Goal: Use online tool/utility: Utilize a website feature to perform a specific function

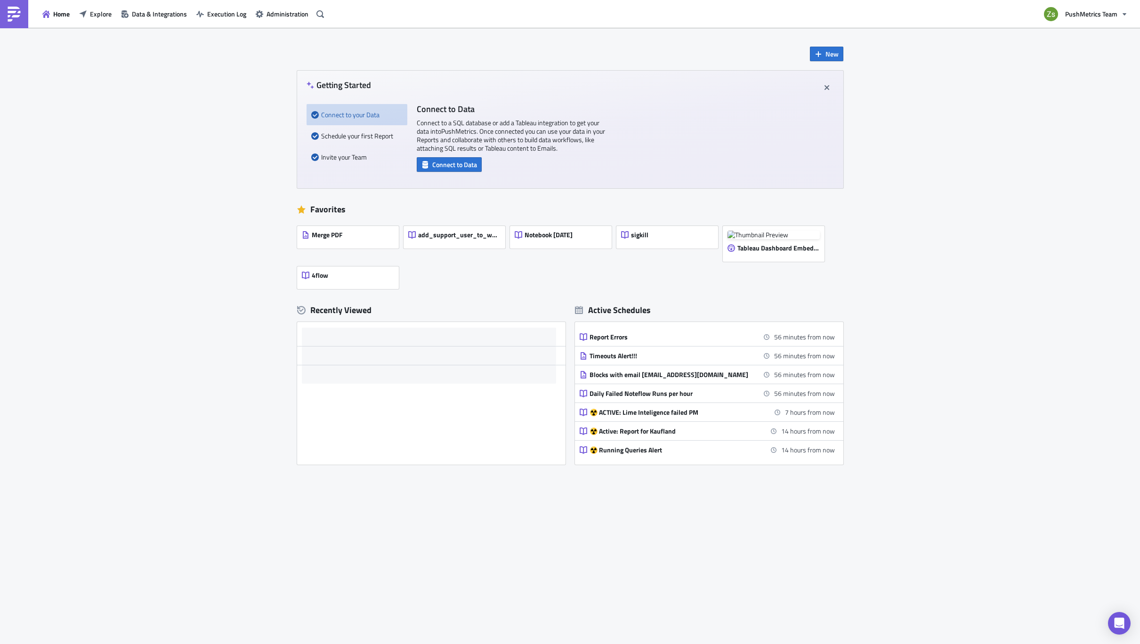
click at [829, 36] on div "New Getting Started Connect to your Data Schedule your first Report Invite your…" at bounding box center [570, 289] width 565 height 522
click at [831, 49] on span "New" at bounding box center [831, 54] width 13 height 10
click at [849, 89] on div "Notebook" at bounding box center [857, 91] width 63 height 9
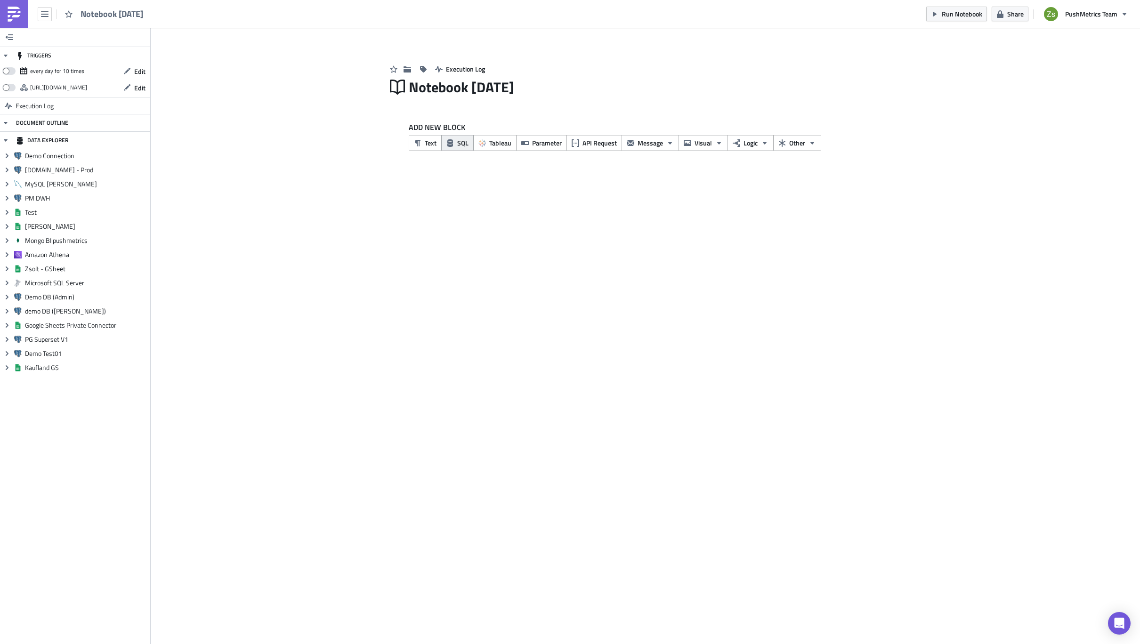
click at [464, 143] on span "SQL" at bounding box center [462, 143] width 11 height 10
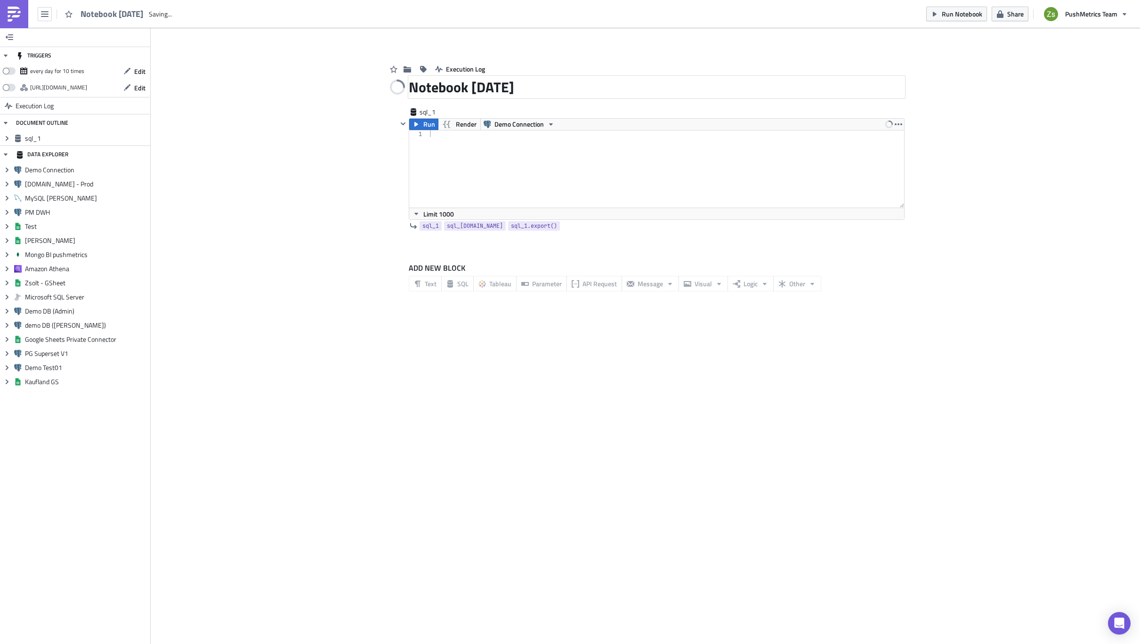
click at [476, 88] on div "Notebook [DATE]" at bounding box center [657, 87] width 496 height 22
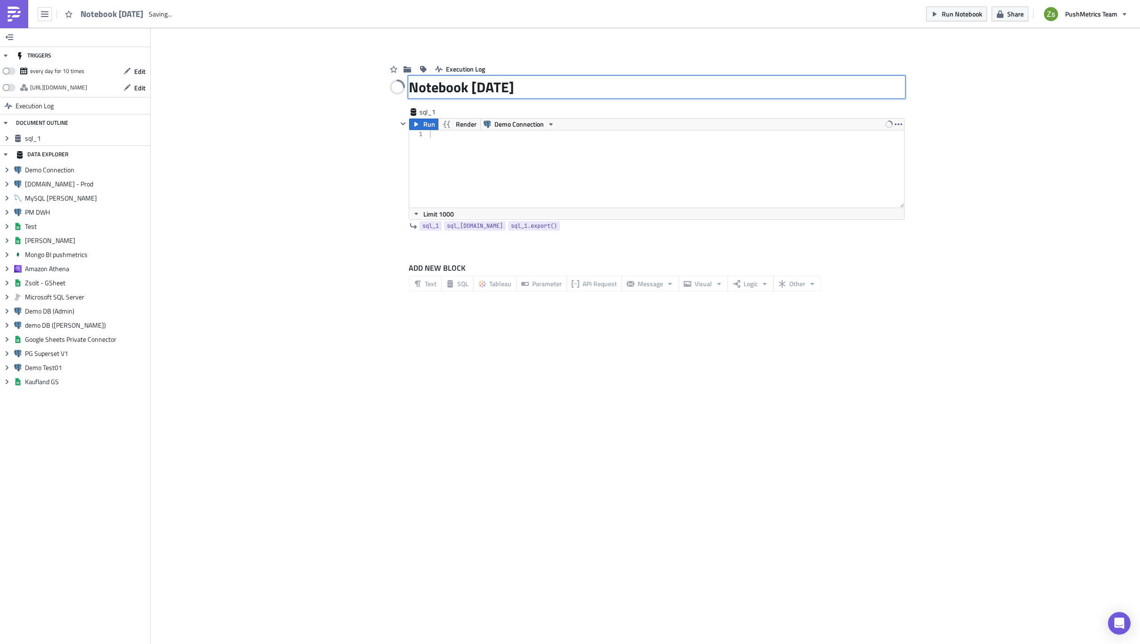
click at [476, 88] on input "Notebook [DATE]" at bounding box center [479, 87] width 141 height 18
click at [521, 124] on span "Demo Connection" at bounding box center [518, 124] width 49 height 11
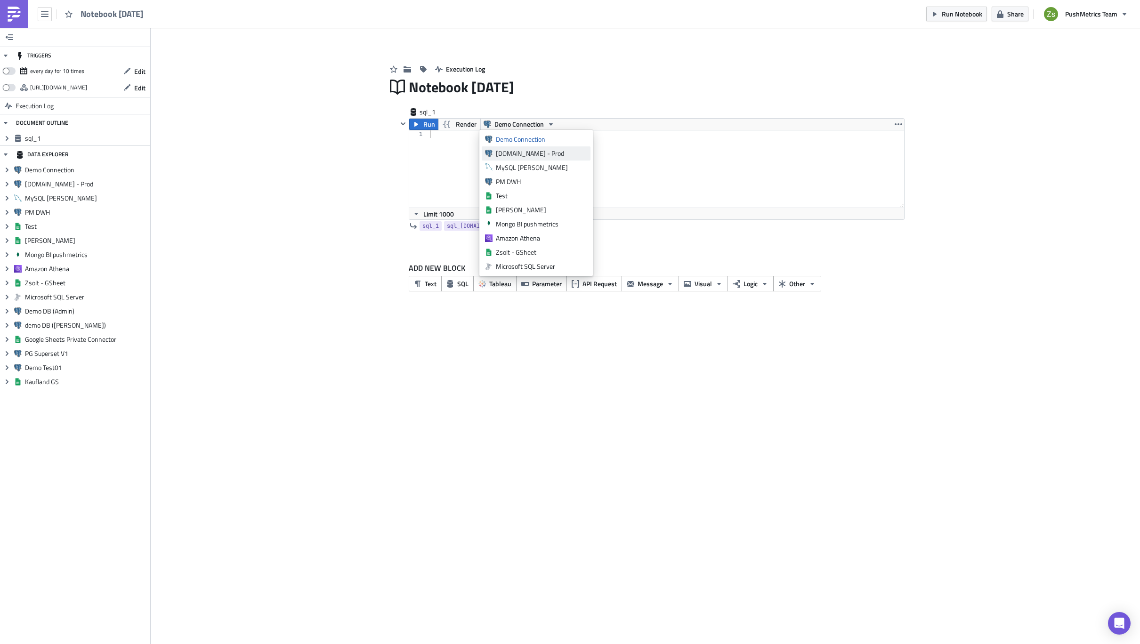
click at [525, 147] on link "[DOMAIN_NAME] - Prod" at bounding box center [536, 153] width 109 height 14
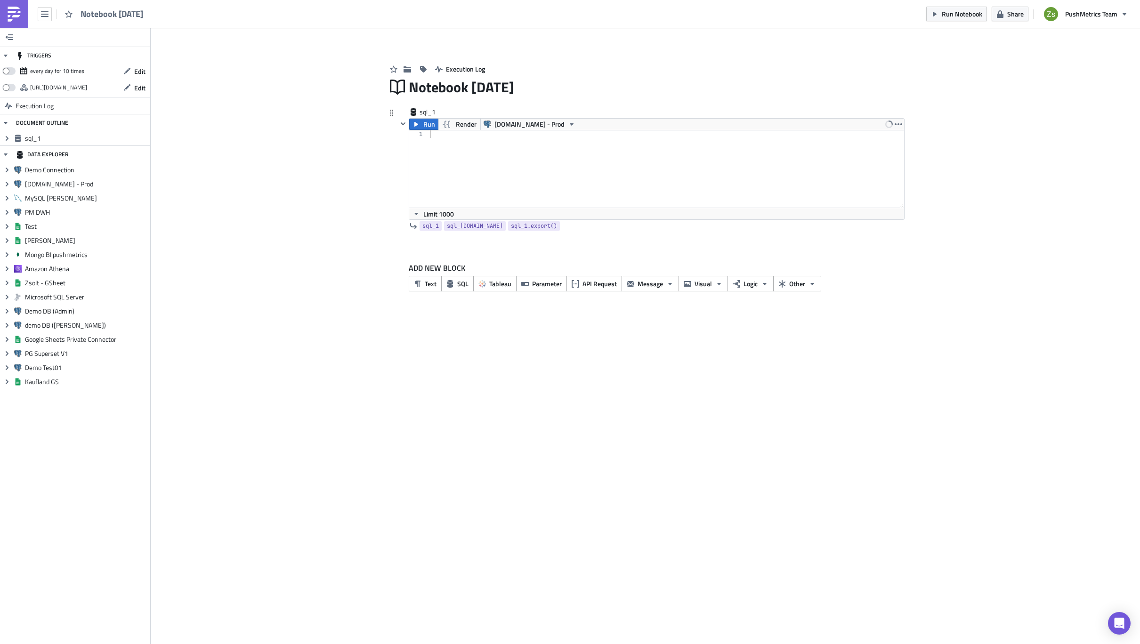
click at [520, 149] on div at bounding box center [666, 176] width 476 height 92
click at [639, 196] on div at bounding box center [666, 176] width 476 height 92
paste textarea "94YrWxQqDy'"
type textarea "select * from ab_user where uid = '94YrWxQqDy'"
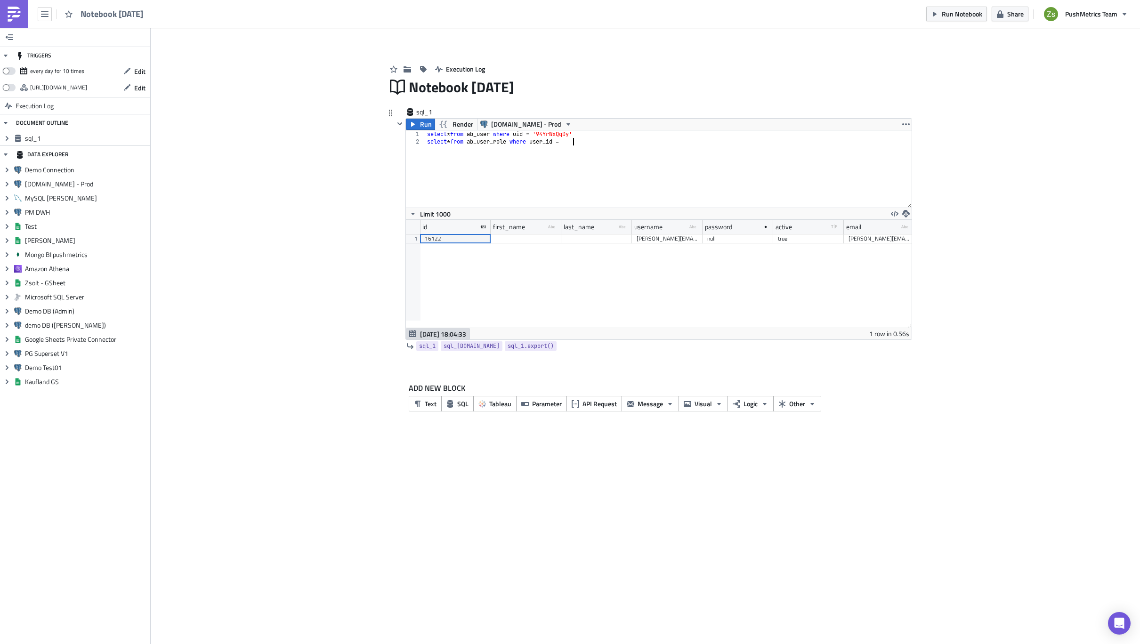
scroll to position [0, 12]
click at [444, 240] on div "16122" at bounding box center [455, 238] width 61 height 9
click at [610, 157] on div "select * from ab_user where uid = '94YrWxQqDy' select * from ab_user_role where…" at bounding box center [668, 176] width 486 height 92
paste textarea "16122"
type textarea "select * from ab_user_role where user_id = 16122;"
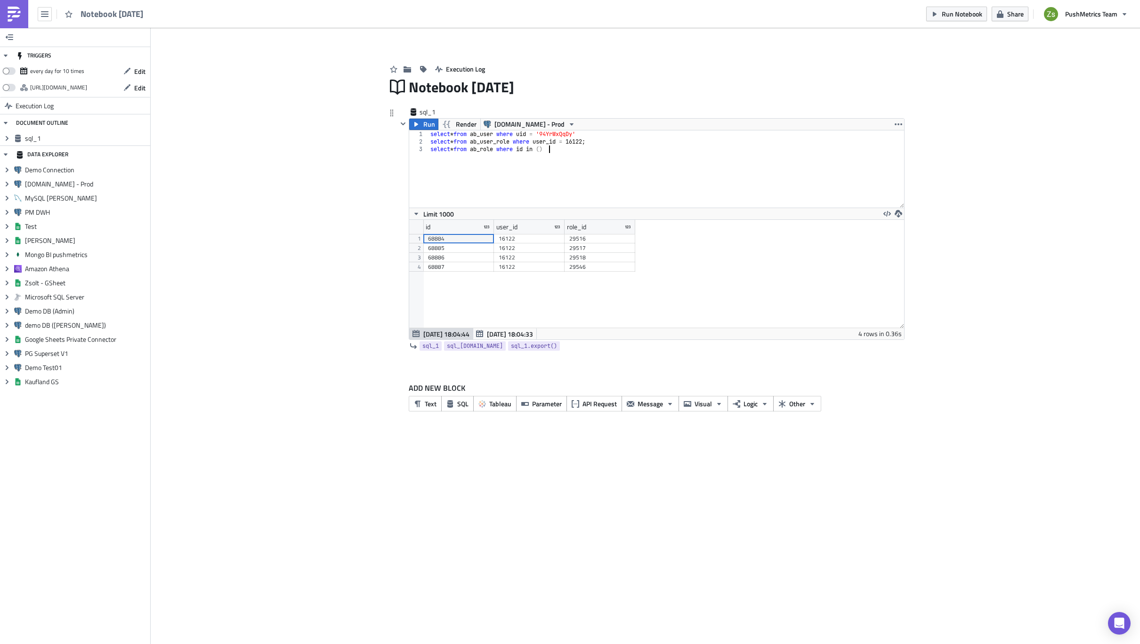
scroll to position [0, 9]
drag, startPoint x: 585, startPoint y: 239, endPoint x: 585, endPoint y: 269, distance: 30.1
click at [585, 234] on div "68884 16122 29516 68885 16122 29517 68886 16122 29518 68887 16122 29546" at bounding box center [529, 234] width 212 height 0
click at [586, 144] on div "select * from ab_user where uid = '94YrWxQqDy' select * from ab_user_role where…" at bounding box center [665, 176] width 475 height 92
paste textarea "29546"
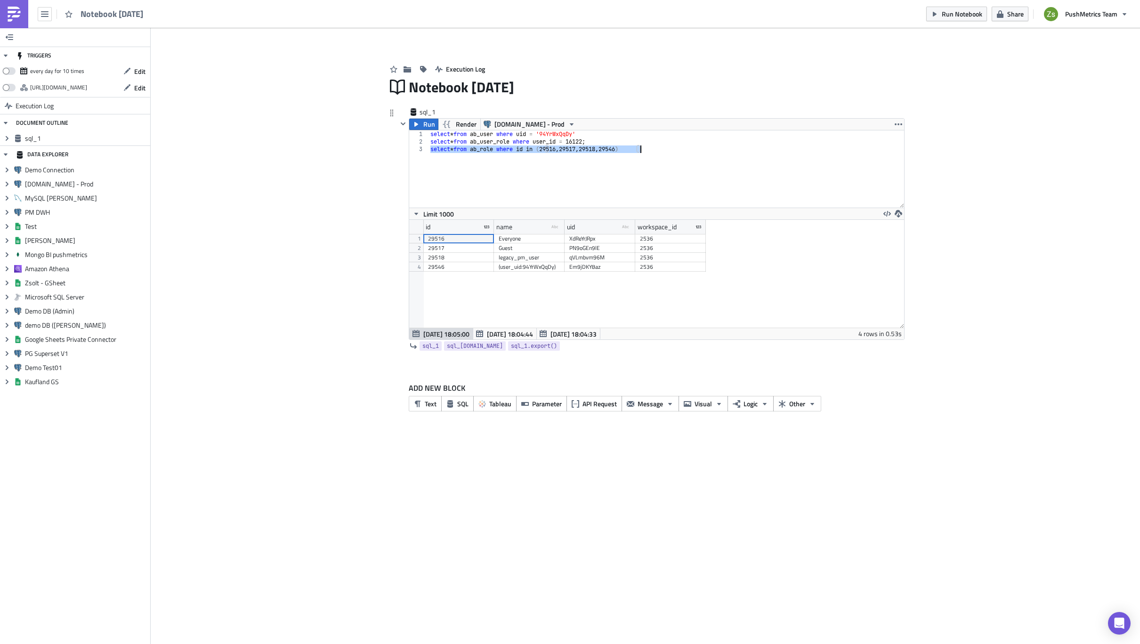
scroll to position [108, 494]
type textarea "select * from ab_role where id in (29516, 29517, 29518, 29546)"
click at [545, 87] on div "Notebook [DATE]" at bounding box center [657, 87] width 496 height 22
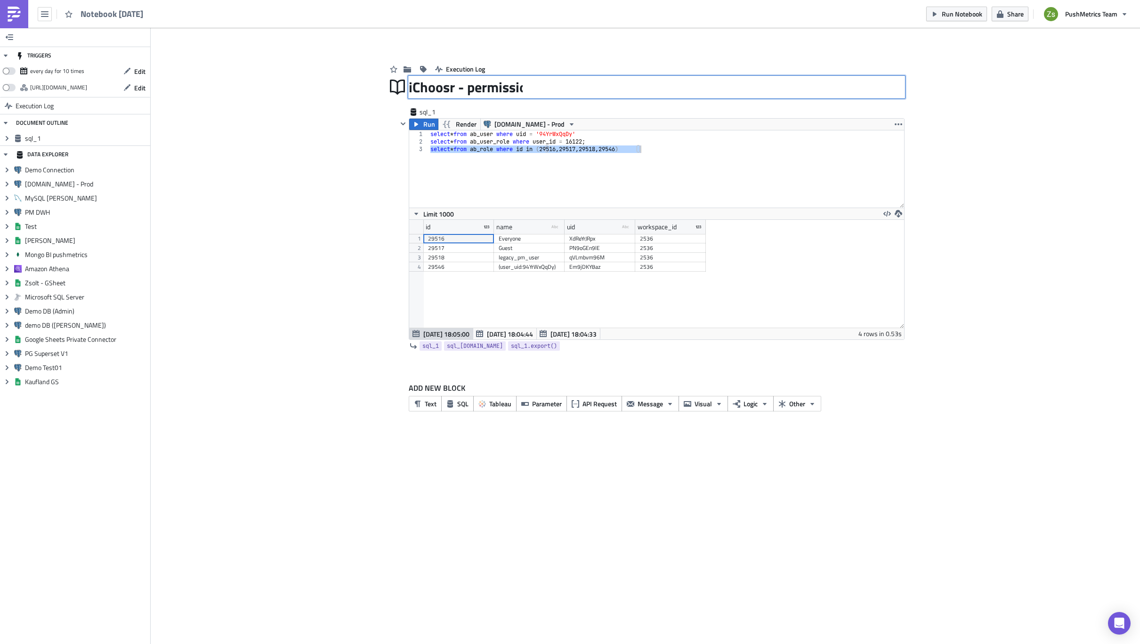
type input "iChoosr - permission"
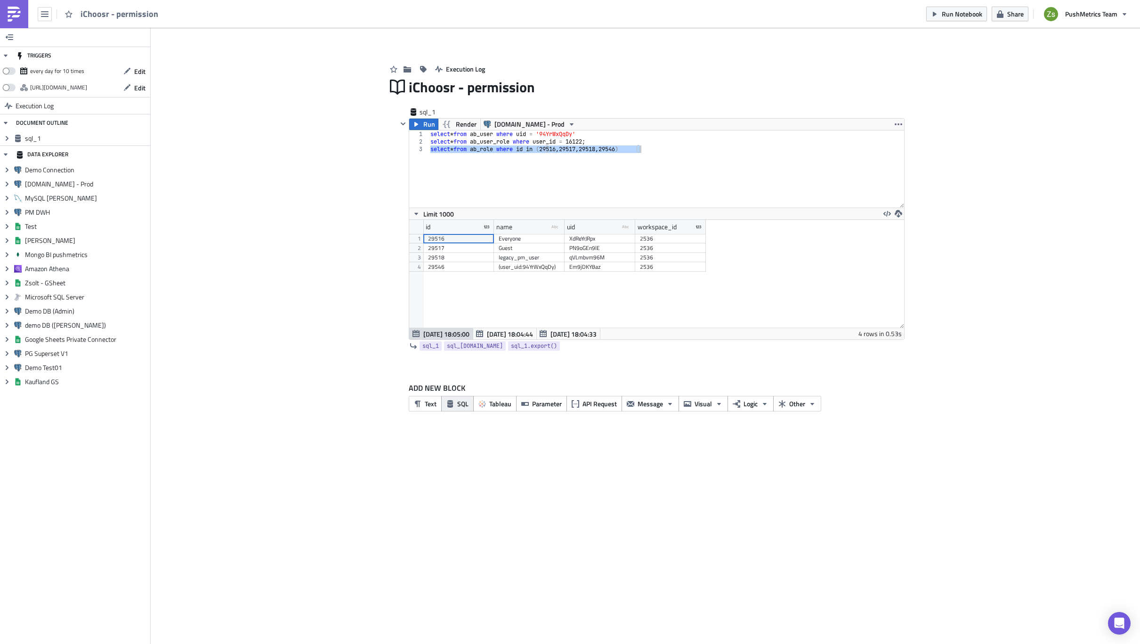
click at [450, 408] on button "SQL" at bounding box center [457, 404] width 32 height 16
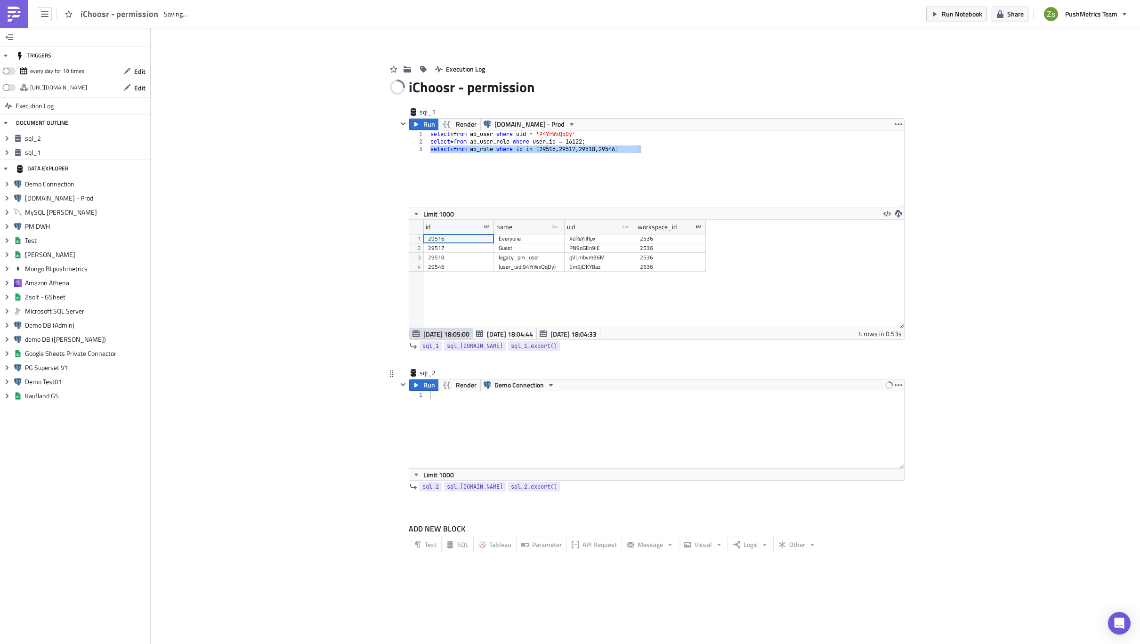
click at [534, 413] on div at bounding box center [666, 437] width 476 height 92
paste textarea "select * from ab_permission where name like '%can_write%';"
click at [506, 382] on span "Demo Connection" at bounding box center [518, 384] width 49 height 11
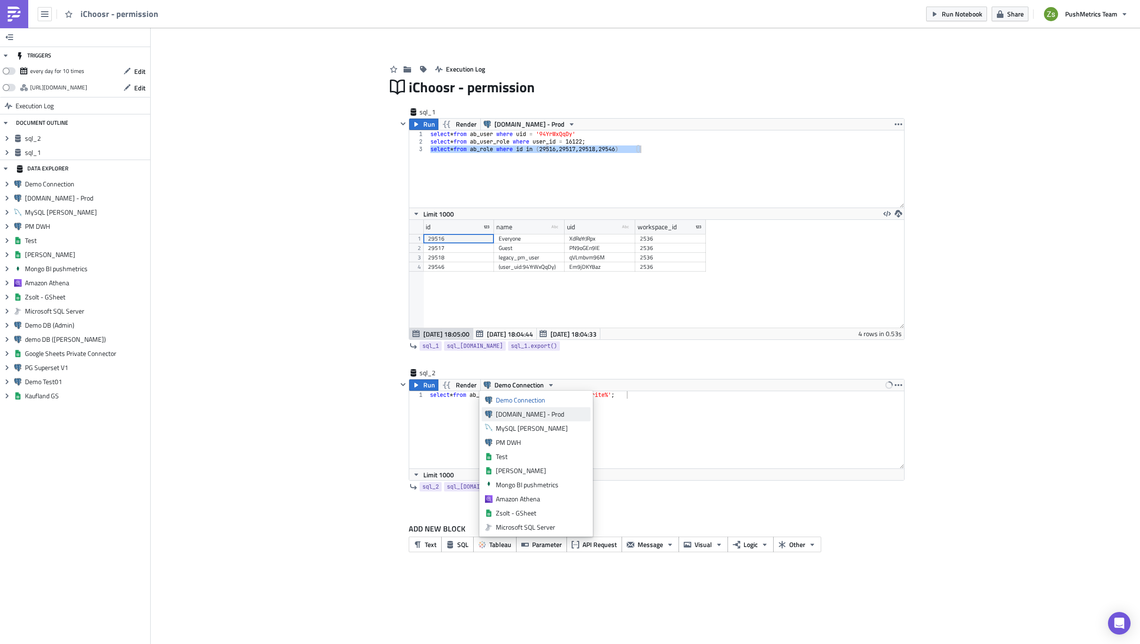
click at [526, 414] on div "[DOMAIN_NAME] - Prod" at bounding box center [541, 414] width 91 height 9
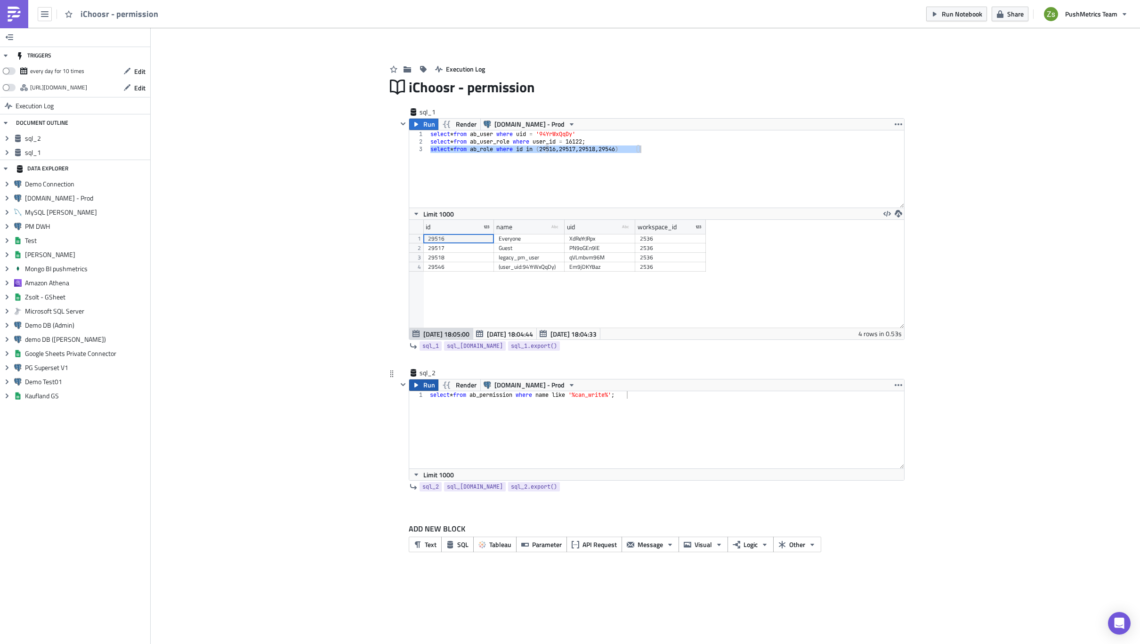
click at [432, 387] on span "Run" at bounding box center [429, 384] width 12 height 11
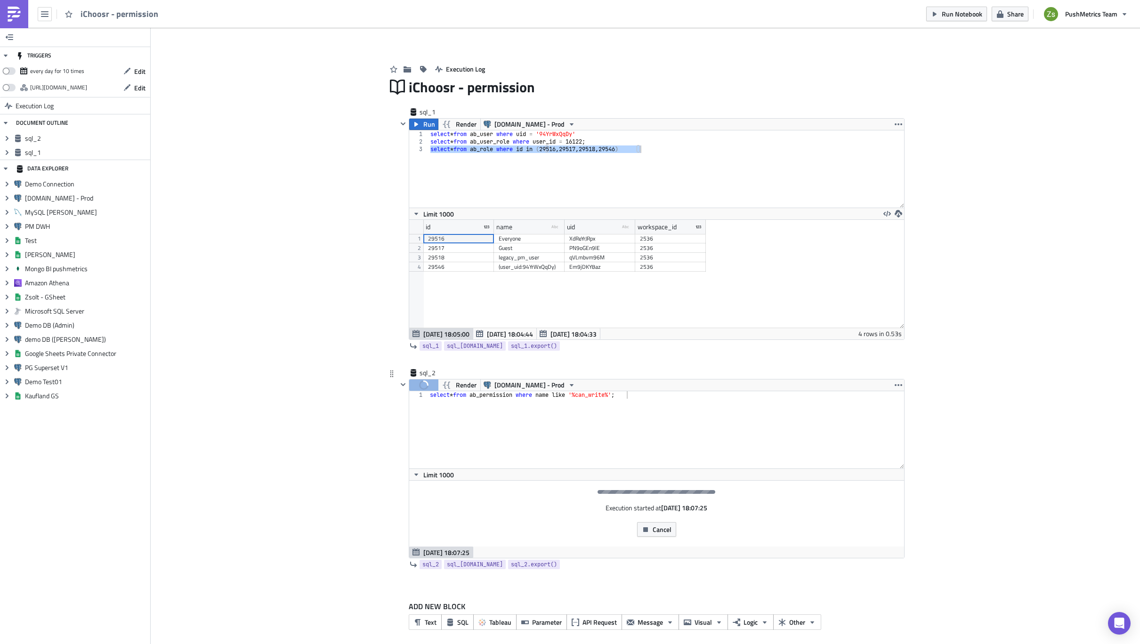
click at [675, 400] on div "select * from ab_permission where name like '%can_write%' ;" at bounding box center [666, 437] width 476 height 92
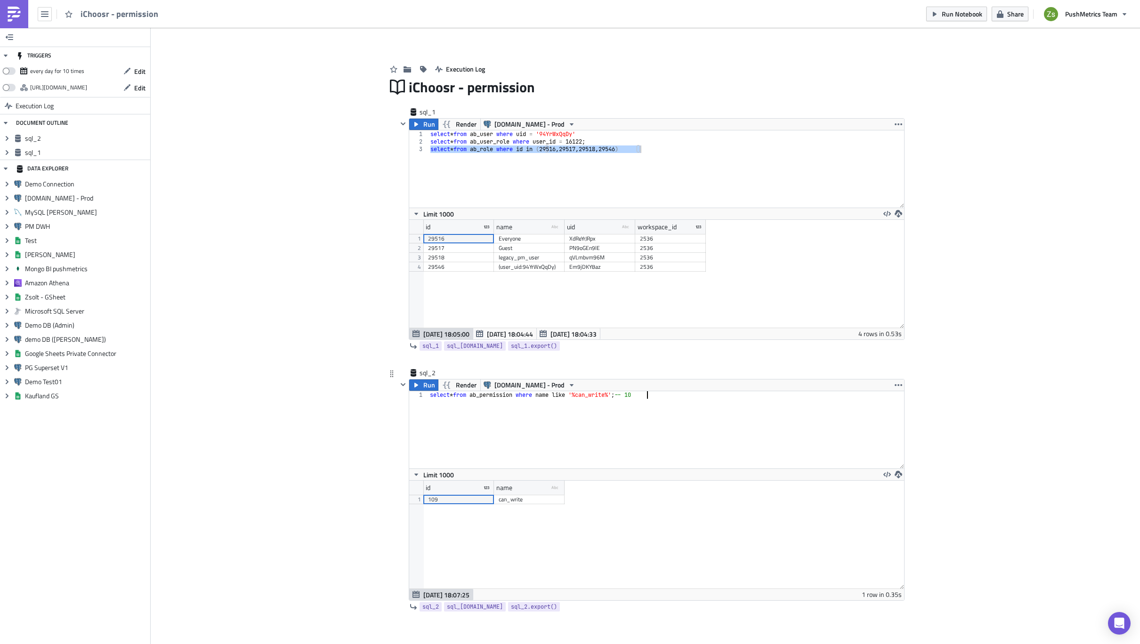
type textarea "select * from ab_permission where name like '%can_write%'; -- 109"
paste textarea "select * from ab_view_menu where id = 20782;"
click at [461, 402] on div "select * from ab_permission where name like '%can_write%' ; -- 109 select * fro…" at bounding box center [666, 437] width 476 height 92
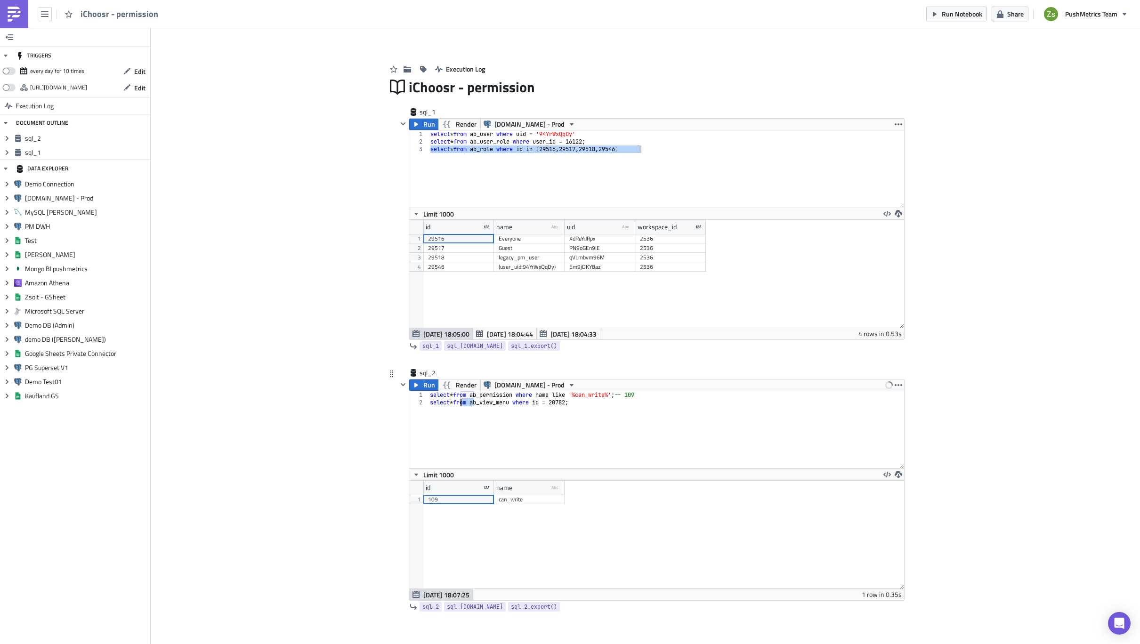
click at [461, 402] on div "select * from ab_permission where name like '%can_write%' ; -- 109 select * fro…" at bounding box center [666, 437] width 476 height 92
click at [418, 384] on button "Run" at bounding box center [423, 384] width 29 height 11
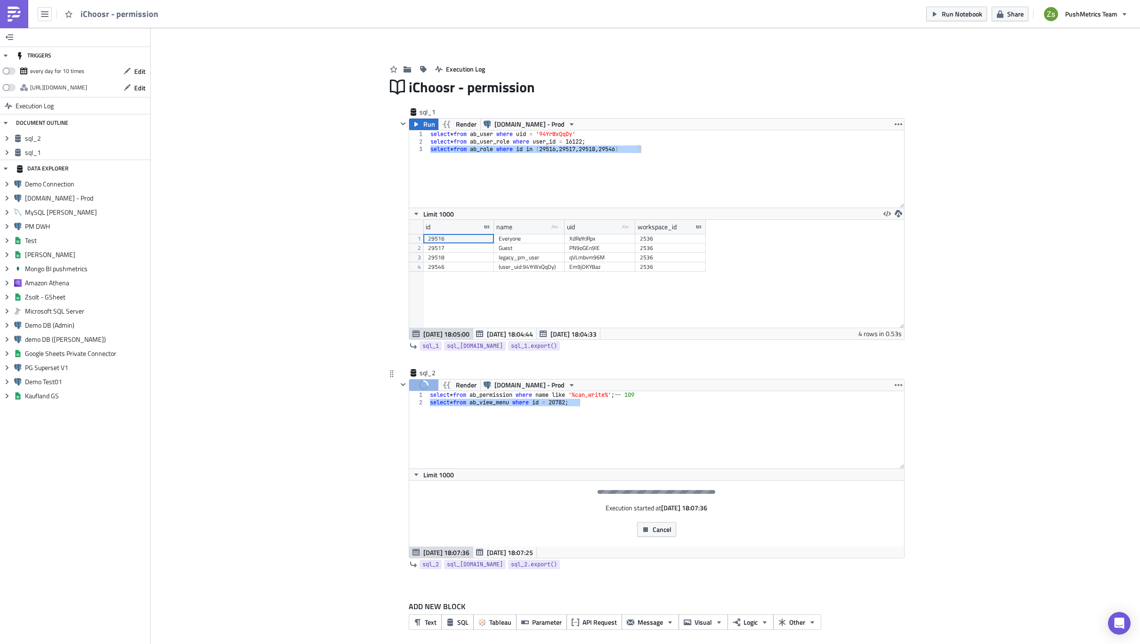
click at [622, 401] on div "select * from ab_permission where name like '%can_write%' ; -- 109 select * fro…" at bounding box center [665, 429] width 475 height 77
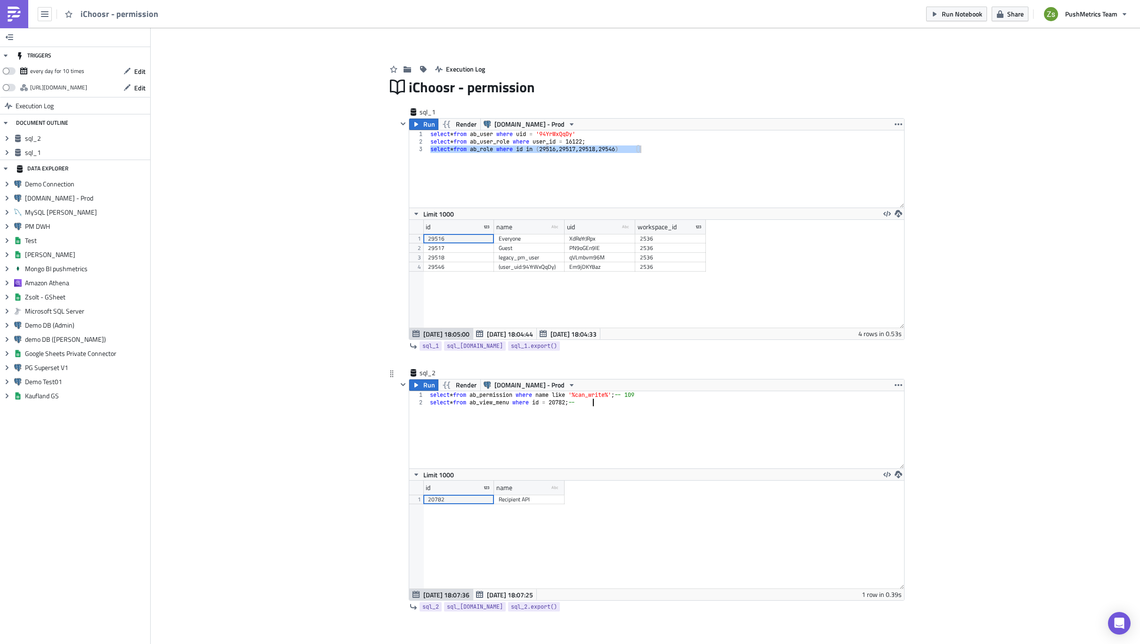
scroll to position [0, 13]
click at [461, 497] on div "20782" at bounding box center [458, 499] width 61 height 9
click at [607, 402] on div "select * from ab_permission where name like '%can_write%' ; -- 109 select * fro…" at bounding box center [666, 437] width 476 height 92
paste textarea "20782"
type textarea "select * from ab_view_menu where id = 20782; -- 20782"
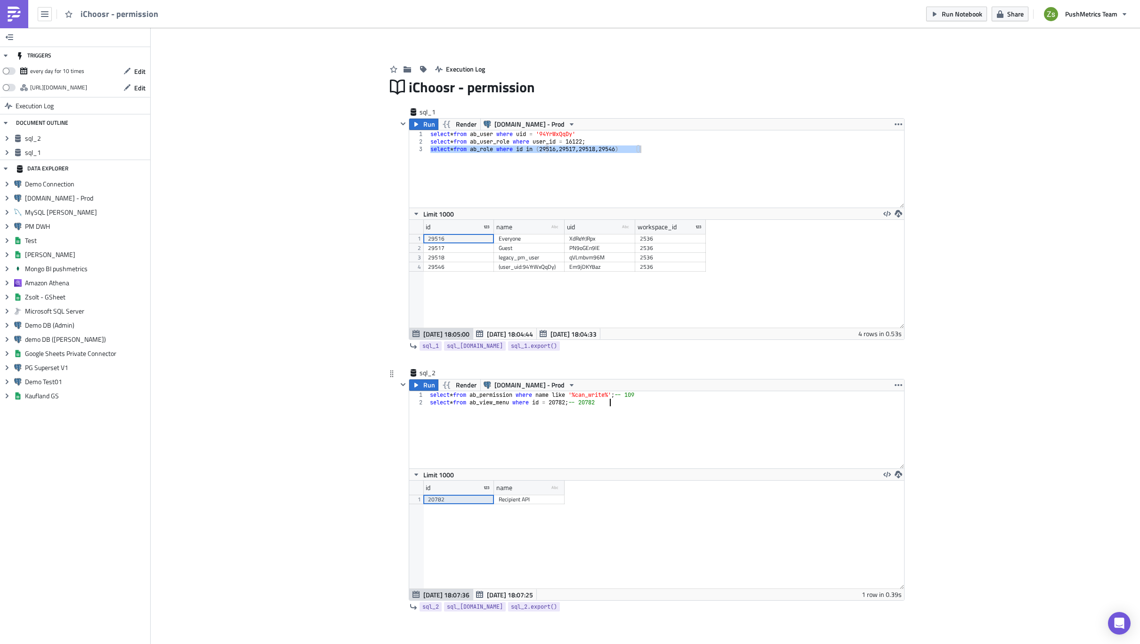
scroll to position [0, 0]
paste textarea "select * from ab_permission_view where permission_id = 109 and view_menu_id = 2…"
click at [563, 411] on div "select * from ab_permission where name like '%can_write%' ; -- 109 select * fro…" at bounding box center [666, 437] width 476 height 92
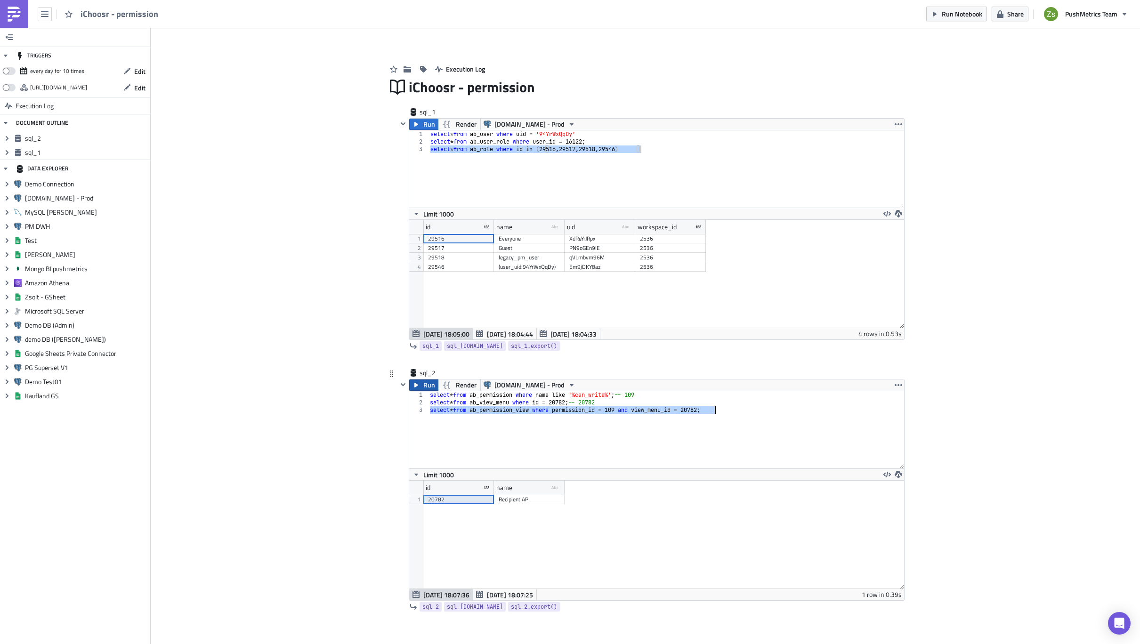
click at [424, 387] on span "Run" at bounding box center [429, 384] width 12 height 11
click at [466, 500] on div "44624" at bounding box center [458, 499] width 61 height 9
click at [732, 413] on div "select * from ab_permission where name like '%can_write%' ; -- 109 select * fro…" at bounding box center [665, 429] width 475 height 77
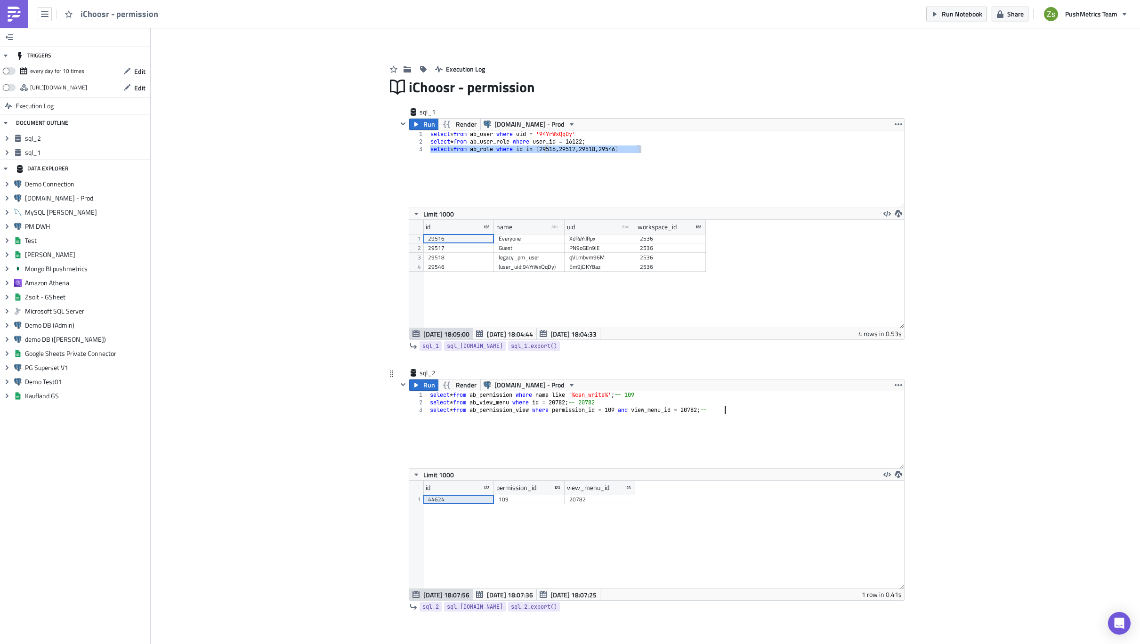
paste textarea "44624"
type textarea "select * from ab_permission_view where permission_id = 109 and view_menu_id = 2…"
click at [570, 441] on div "select * from ab_permission where name like '%can_write%' ; -- 109 select * fro…" at bounding box center [666, 437] width 476 height 92
paste textarea ");"
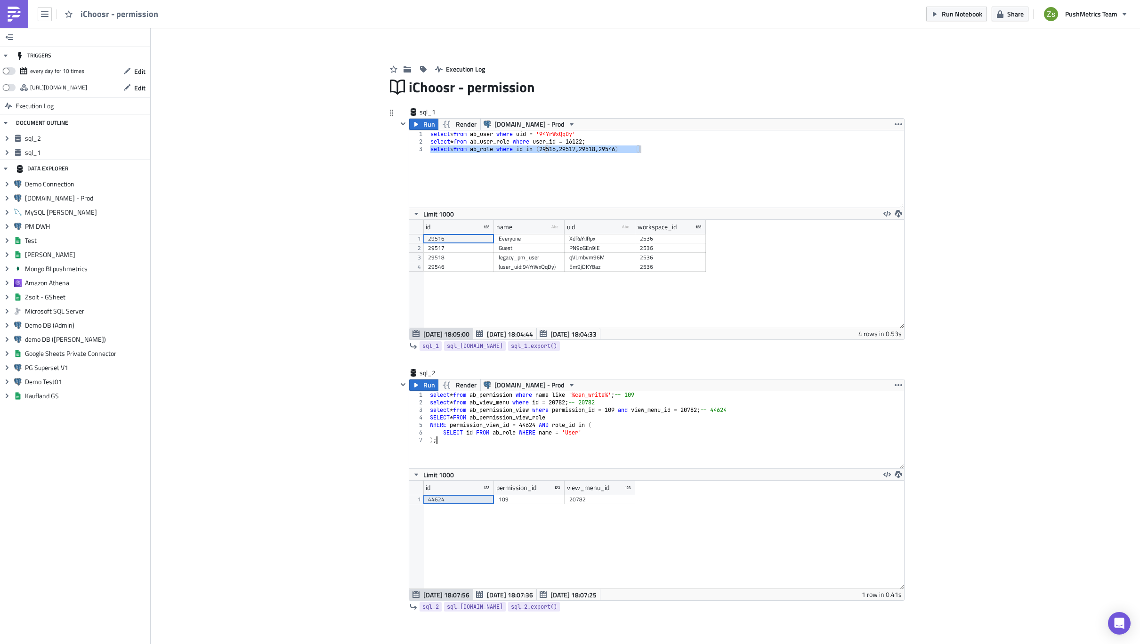
click at [479, 246] on div "29517" at bounding box center [458, 247] width 61 height 9
click at [585, 441] on div "select * from ab_permission where name like '%can_write%' ; -- 109 select * fro…" at bounding box center [666, 437] width 476 height 92
click at [466, 258] on div "29518" at bounding box center [458, 257] width 61 height 9
click at [466, 248] on div "29517" at bounding box center [458, 247] width 61 height 9
click at [522, 440] on div "select * from ab_permission where name like '%can_write%' ; -- 109 select * fro…" at bounding box center [666, 437] width 476 height 92
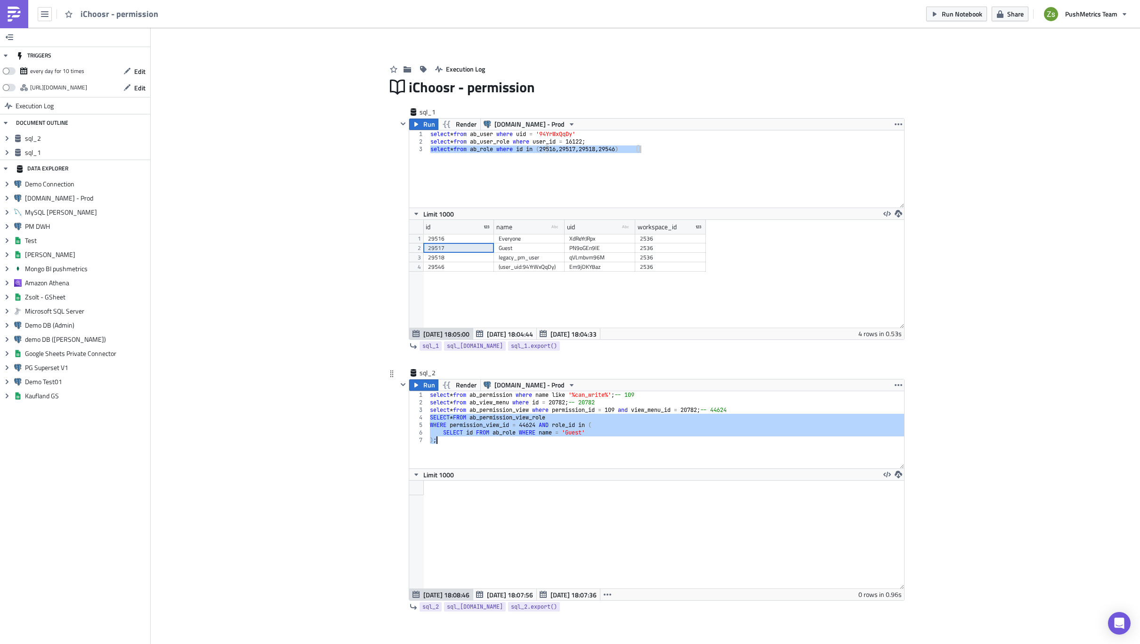
scroll to position [108, 494]
click at [522, 440] on div "select * from ab_permission where name like '%can_write%' ; -- 109 select * fro…" at bounding box center [665, 429] width 475 height 77
type textarea ");"
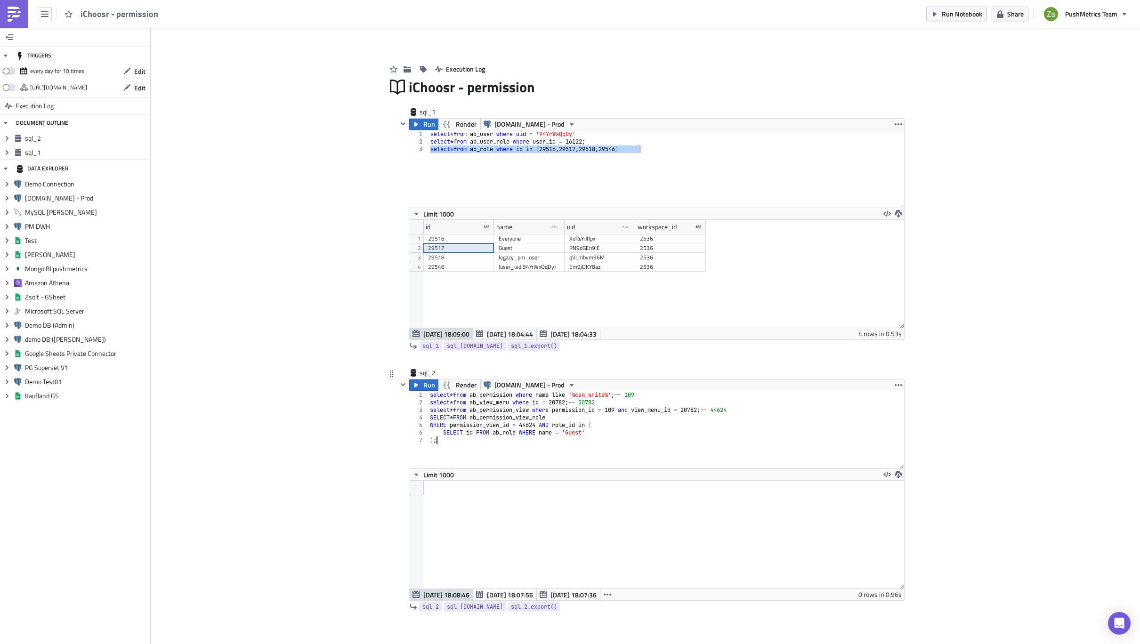
scroll to position [0, 0]
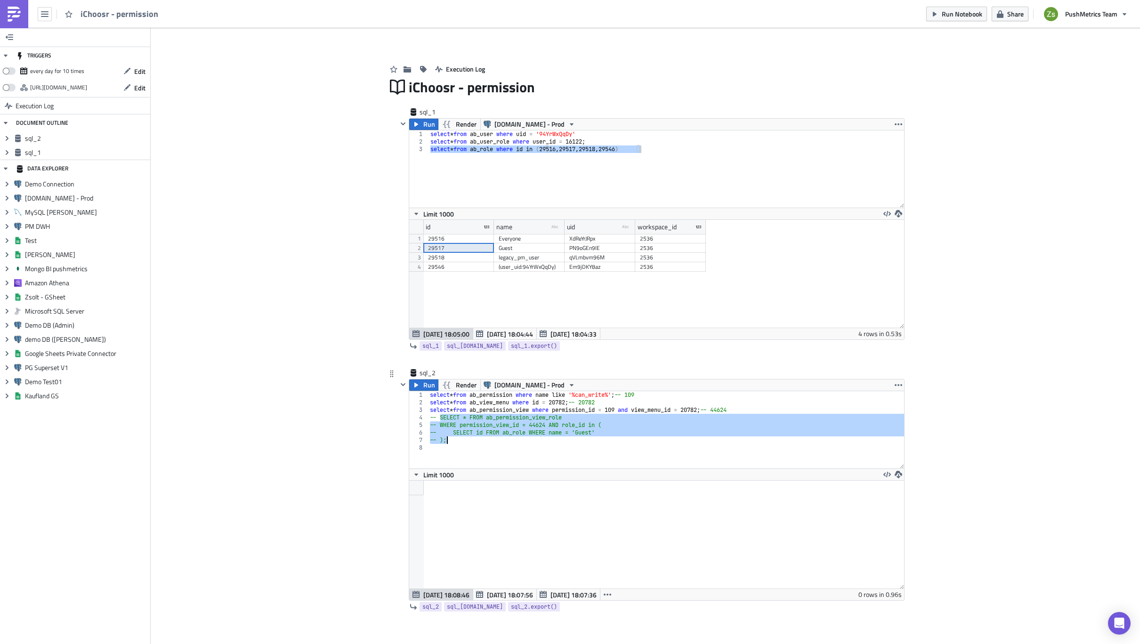
type textarea "-- );"
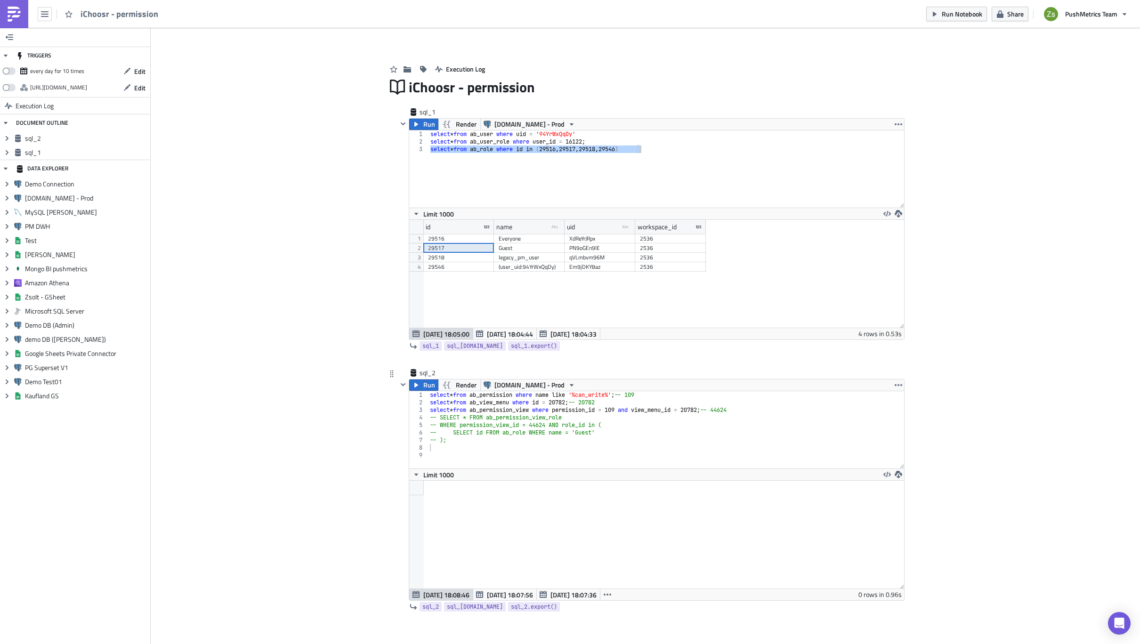
click at [487, 453] on div "select * from ab_permission where name like '%can_write%' ; -- 109 select * fro…" at bounding box center [666, 437] width 476 height 92
paste textarea "WHERE [DOMAIN_NAME] = 'User';"
type textarea "WHERE [DOMAIN_NAME] = 'User';"
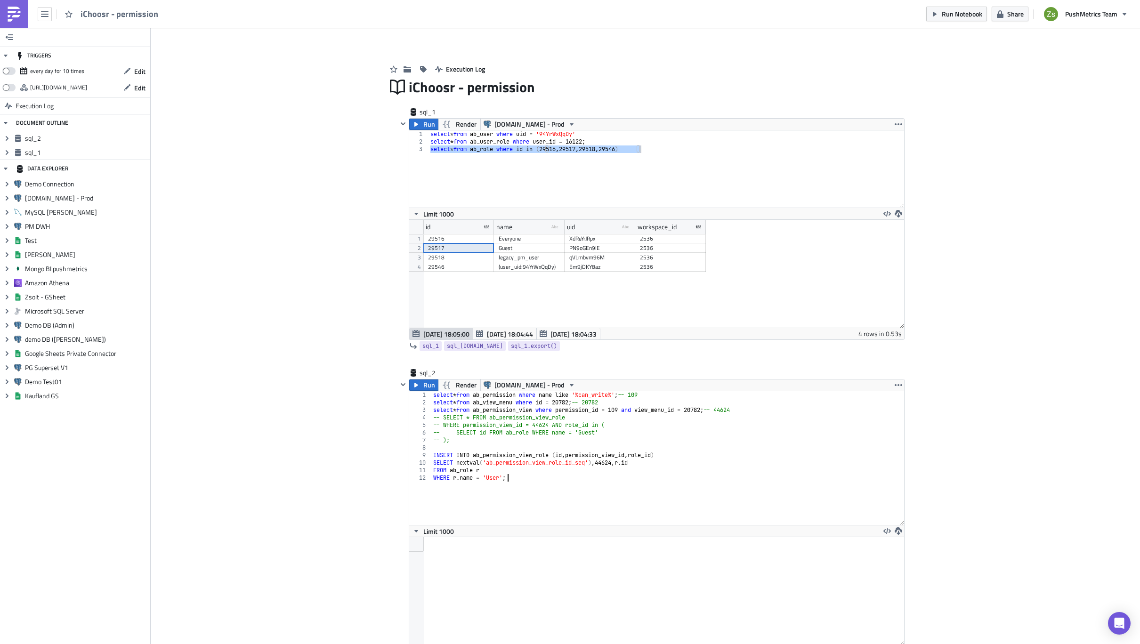
drag, startPoint x: 896, startPoint y: 466, endPoint x: 903, endPoint y: 523, distance: 56.9
click at [903, 523] on div "Execution Log iChoosr - permission sql_1 Run Render [DOMAIN_NAME] - Prod select…" at bounding box center [645, 396] width 537 height 707
click at [466, 451] on div "select * from ab_permission where name like '%can_write%' ; -- 109 select * fro…" at bounding box center [664, 437] width 466 height 92
click at [649, 454] on div "select * from ab_permission where name like '%can_write%' ; -- 109 select * fro…" at bounding box center [667, 465] width 473 height 149
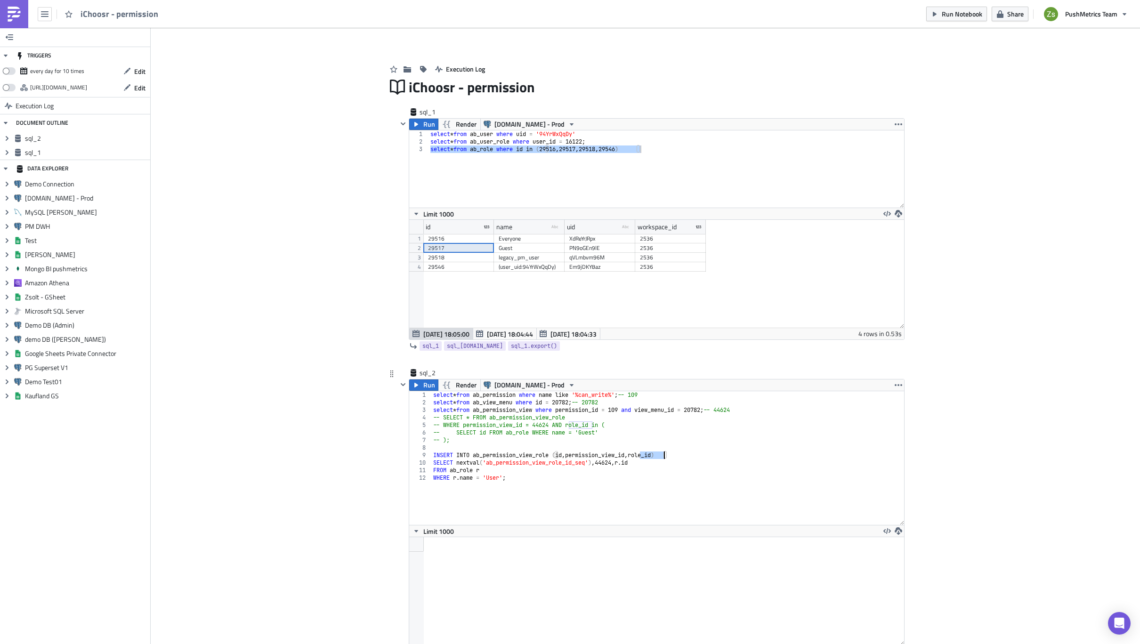
click at [509, 465] on div "select * from ab_permission where name like '%can_write%' ; -- 109 select * fro…" at bounding box center [667, 465] width 473 height 149
type textarea "INSERT INTO ab_permission_view_role (id, permission_view_id, role_id)"
paste textarea "nextval('ab_permission_view_role_id_seq'), 44624"
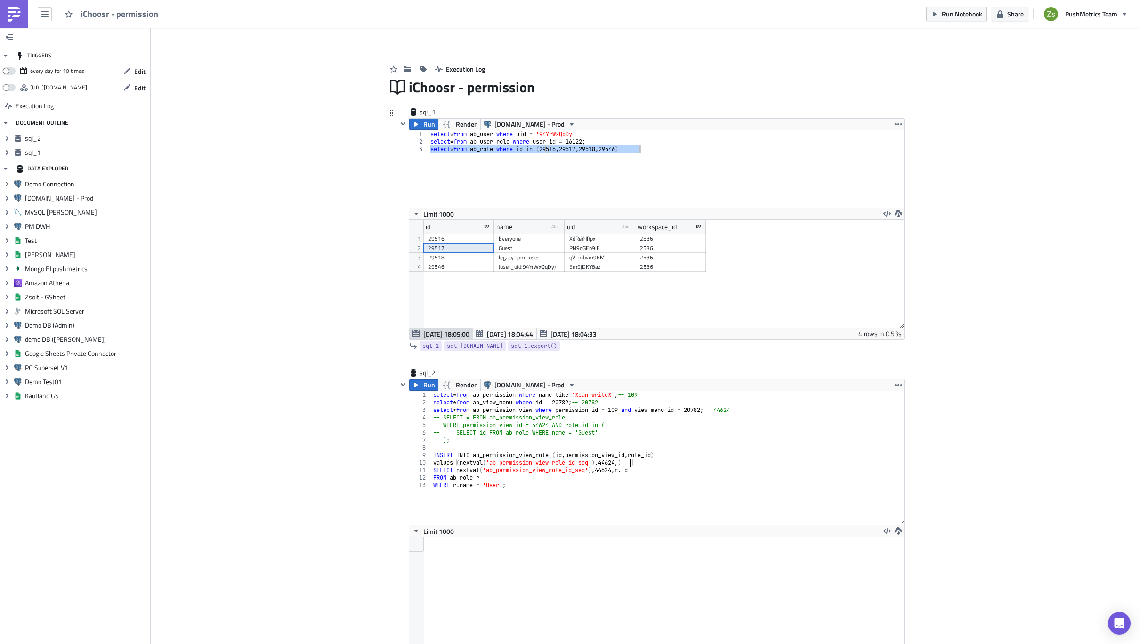
click at [446, 244] on div "29517" at bounding box center [458, 247] width 61 height 9
click at [646, 462] on div "select * from ab_permission where name like '%can_write%' ; -- 109 select * fro…" at bounding box center [667, 465] width 473 height 149
paste textarea "29517"
type textarea "FROM ab_role r WHERE [DOMAIN_NAME] = 'User';"
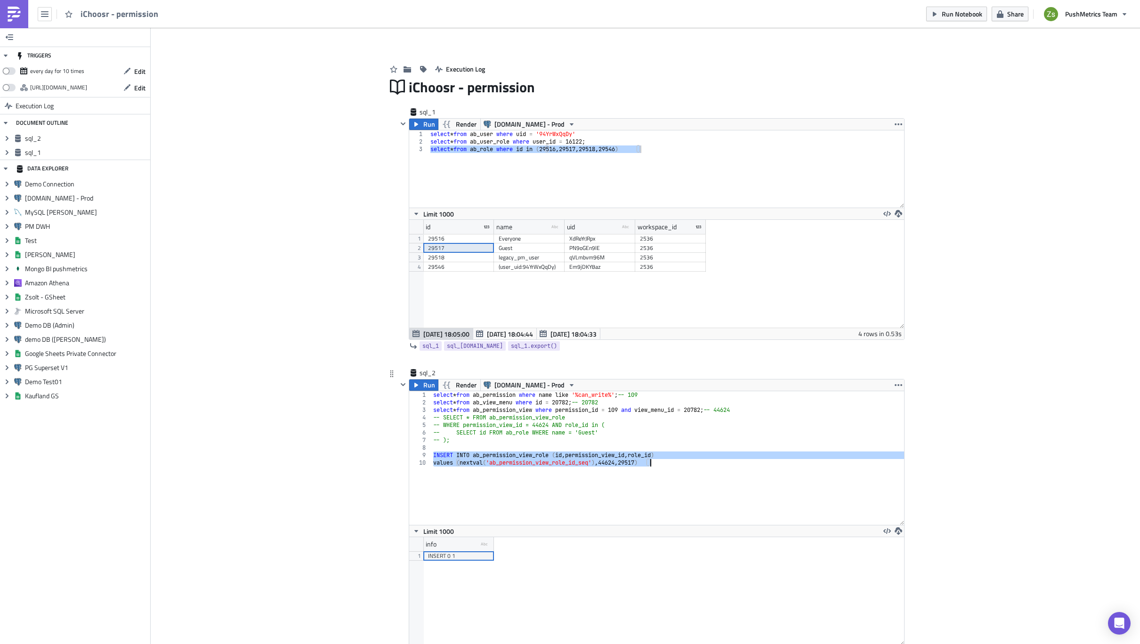
scroll to position [108, 494]
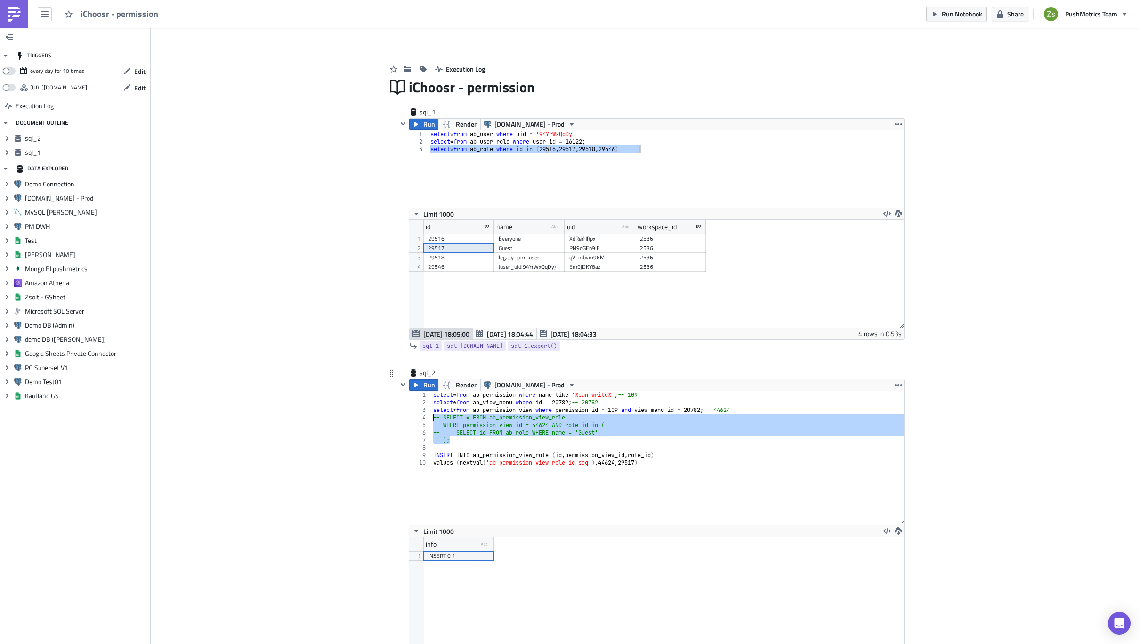
drag, startPoint x: 457, startPoint y: 438, endPoint x: 421, endPoint y: 417, distance: 42.0
click at [421, 417] on div "INSERT INTO ab_permission_view_role (id, permission_view_id, role_id) values (n…" at bounding box center [656, 458] width 495 height 134
click at [412, 386] on icon "button" at bounding box center [416, 385] width 8 height 8
click at [500, 441] on div "select * from ab_permission where name like '%can_write%' ; -- 109 select * fro…" at bounding box center [667, 458] width 472 height 134
click at [550, 456] on div "select * from ab_permission where name like '%can_write%' ; -- 109 select * fro…" at bounding box center [667, 465] width 473 height 149
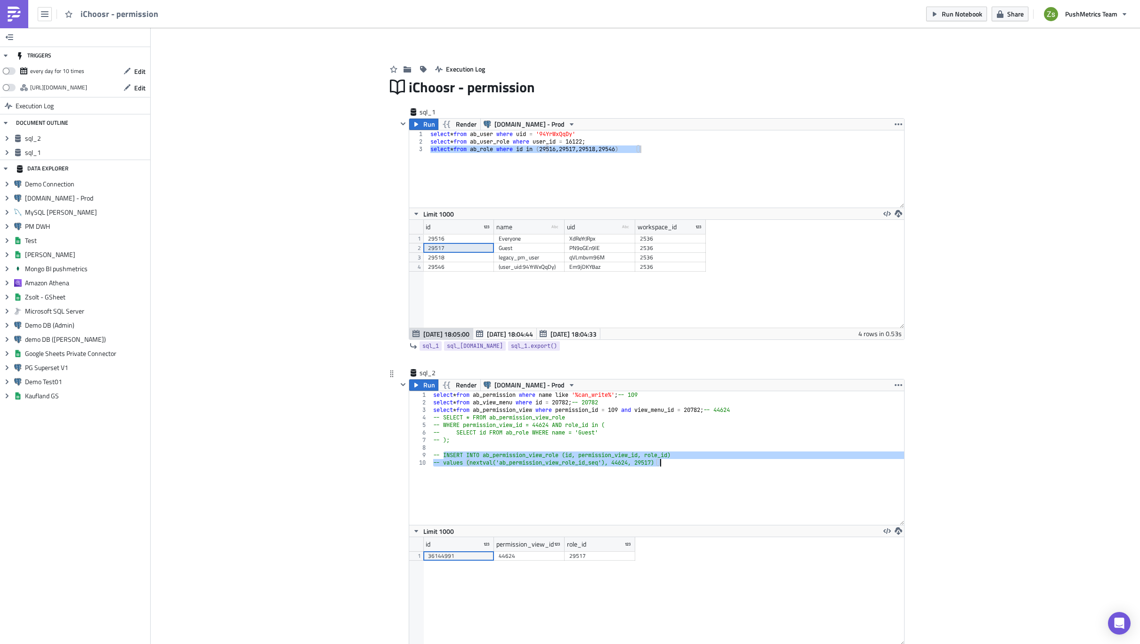
click at [692, 480] on div "select * from ab_permission where name like '%can_write%' ; -- 109 select * fro…" at bounding box center [667, 458] width 472 height 134
drag, startPoint x: 680, startPoint y: 465, endPoint x: 424, endPoint y: 451, distance: 256.4
click at [424, 451] on div "-- values (nextval('ab_permission_view_role_id_seq'), 44624, 29517) 1 2 3 4 5 6…" at bounding box center [656, 458] width 495 height 134
type textarea "-- INSERT INTO ab_permission_view_role (id, permission_view_id, role_id) -- val…"
click at [618, 192] on div "select * from ab_user where uid = '94YrWxQqDy' select * from ab_user_role where…" at bounding box center [665, 168] width 475 height 77
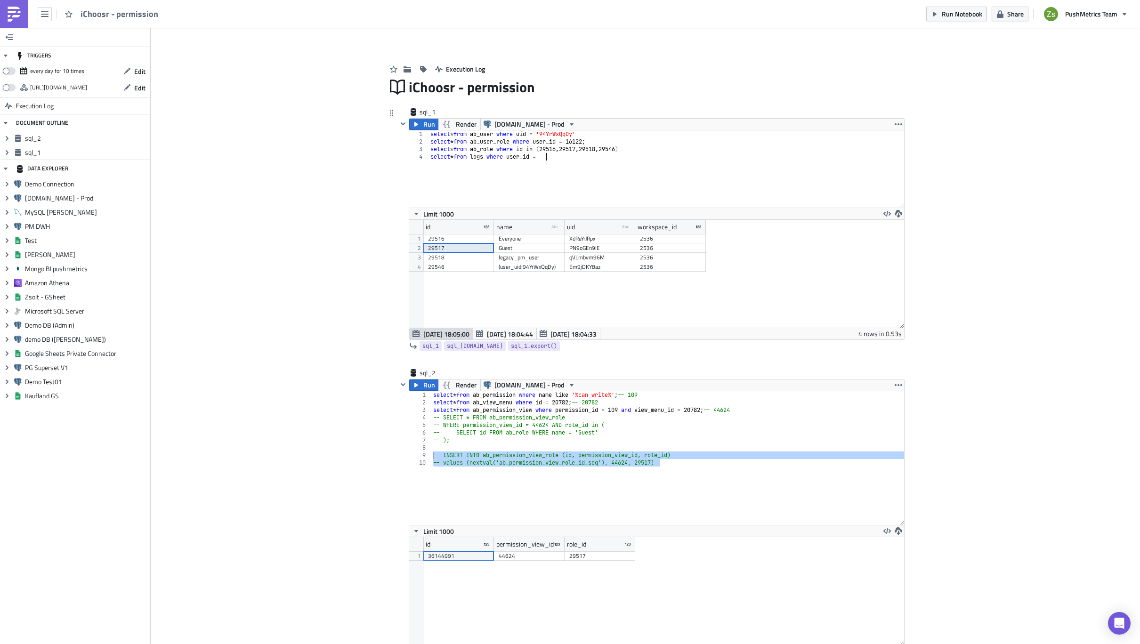
scroll to position [0, 9]
click at [592, 145] on div "select * from ab_user where uid = '94YrWxQqDy' select * from ab_user_role where…" at bounding box center [665, 176] width 475 height 92
click at [583, 143] on div "select * from ab_user where uid = '94YrWxQqDy' select * from ab_user_role where…" at bounding box center [665, 176] width 475 height 92
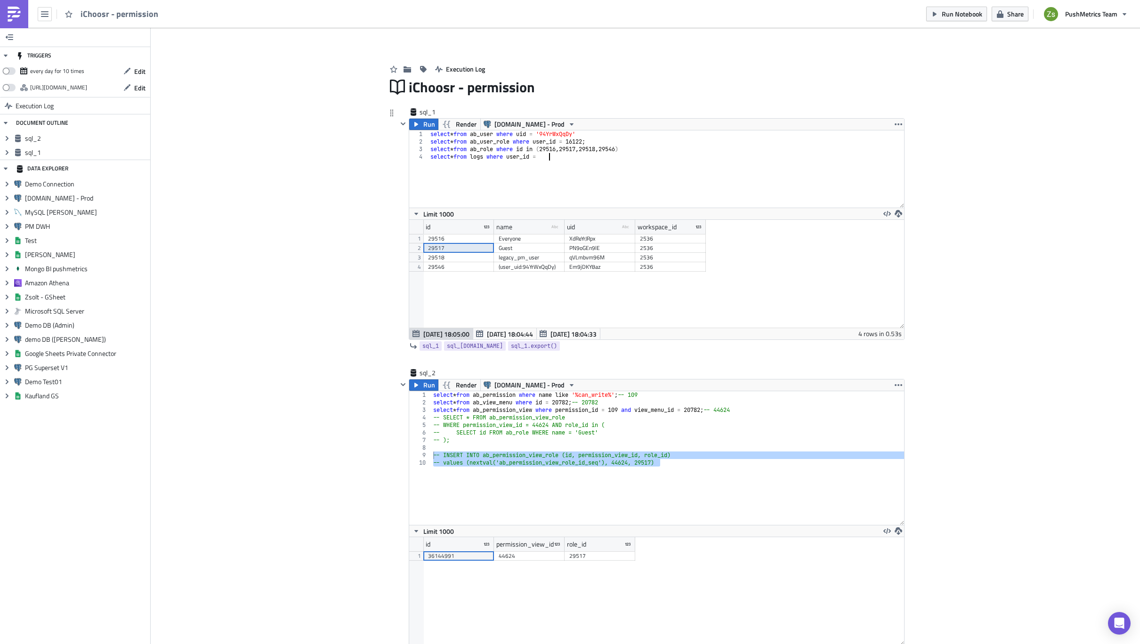
click at [583, 160] on div "select * from ab_user where uid = '94YrWxQqDy' select * from ab_user_role where…" at bounding box center [665, 176] width 475 height 92
paste textarea "16122"
type textarea "select * from logs where user_id = 16122 order by id desc limit 10;"
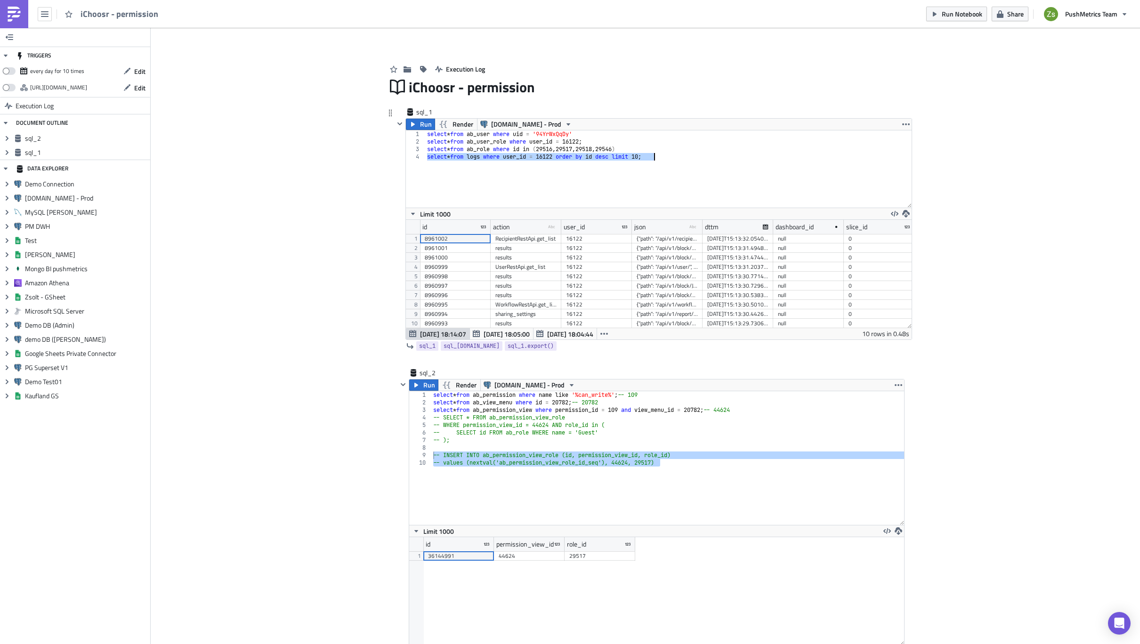
scroll to position [108, 506]
click at [684, 160] on div "select * from ab_user where uid = '94YrWxQqDy' select * from ab_user_role where…" at bounding box center [668, 168] width 486 height 77
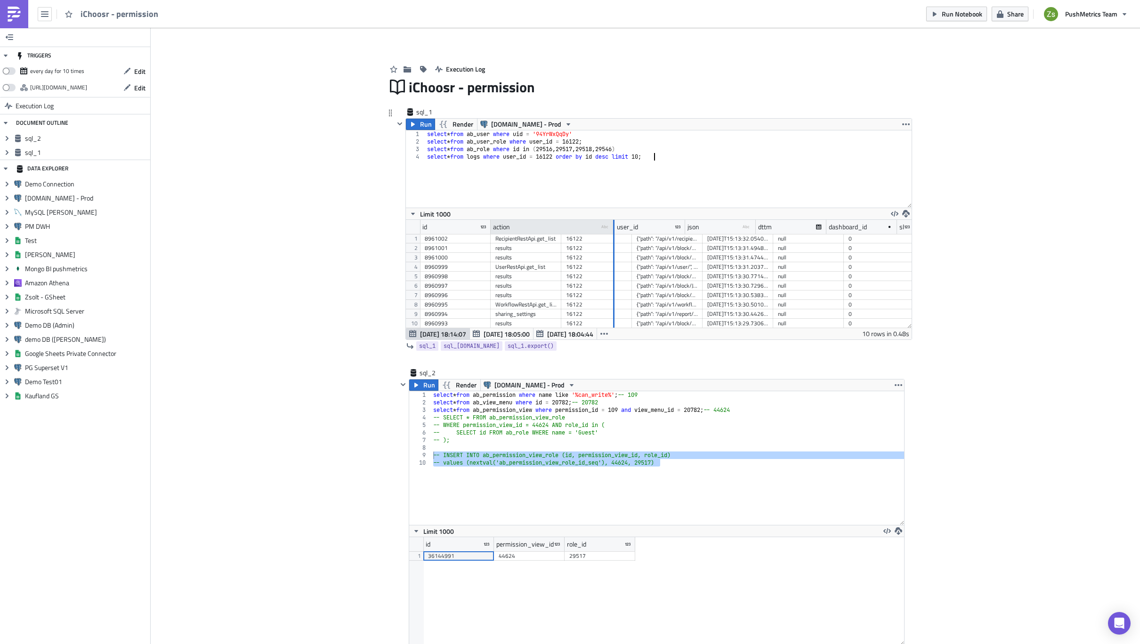
drag, startPoint x: 556, startPoint y: 225, endPoint x: 610, endPoint y: 232, distance: 53.7
click at [613, 232] on div at bounding box center [613, 227] width 1 height 15
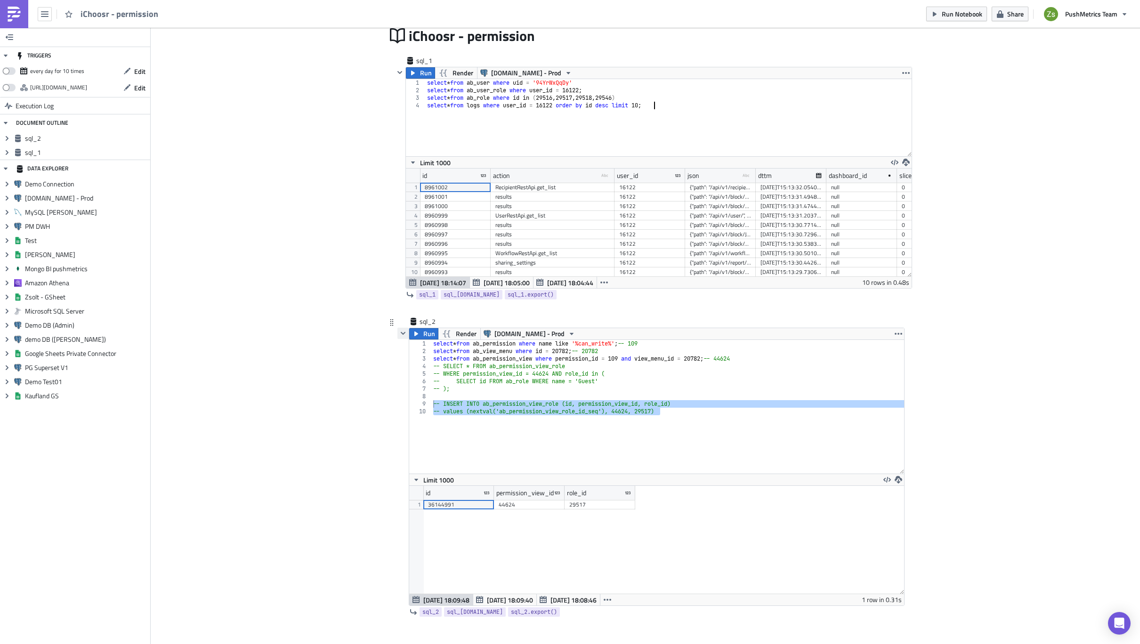
scroll to position [104, 0]
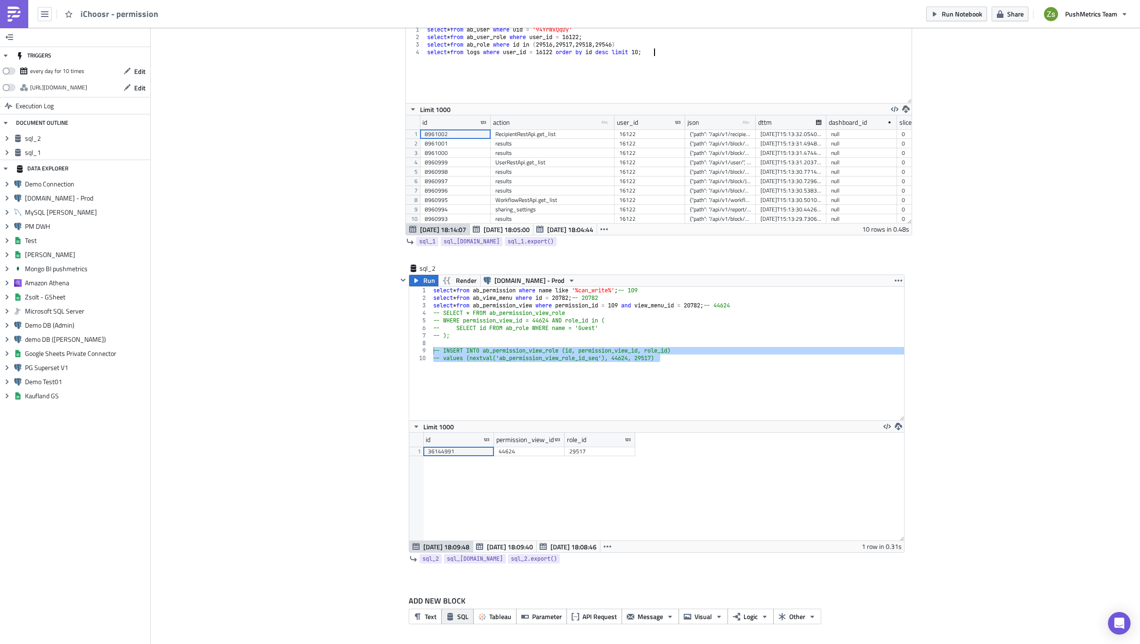
click at [463, 618] on span "SQL" at bounding box center [462, 616] width 11 height 10
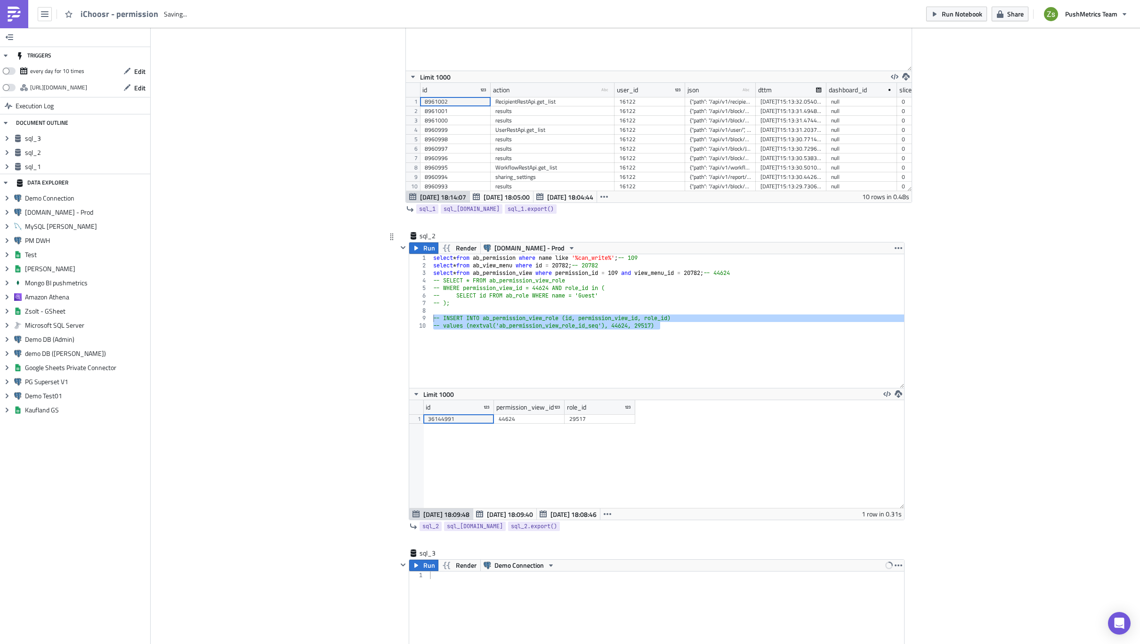
scroll to position [146, 0]
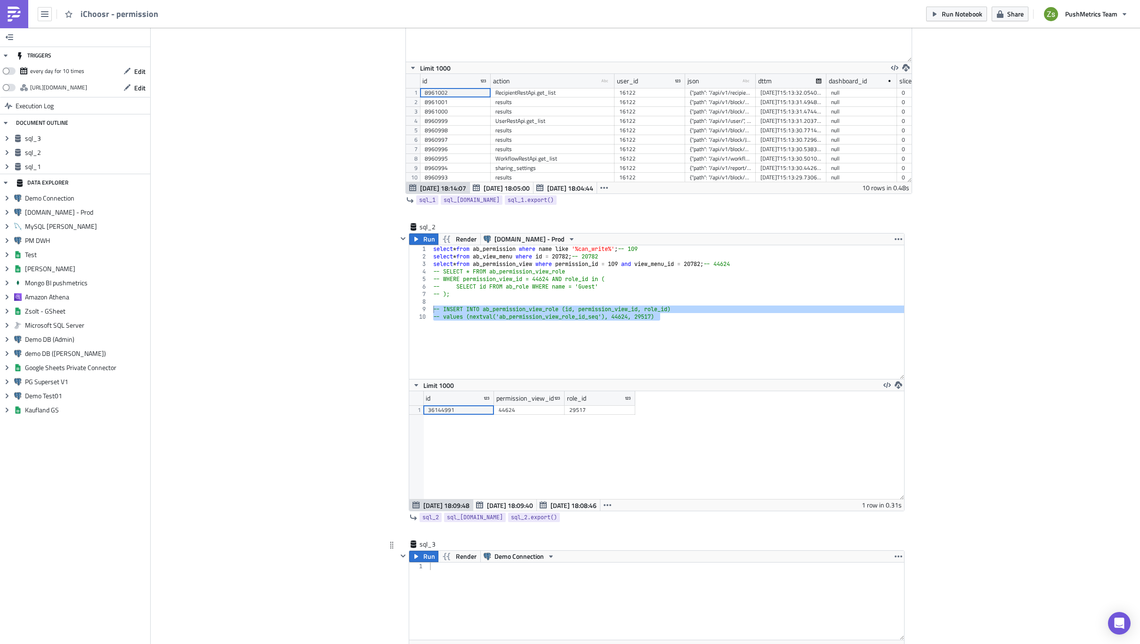
click at [504, 585] on div at bounding box center [666, 608] width 476 height 92
click at [511, 556] on span "Demo Connection" at bounding box center [518, 556] width 49 height 11
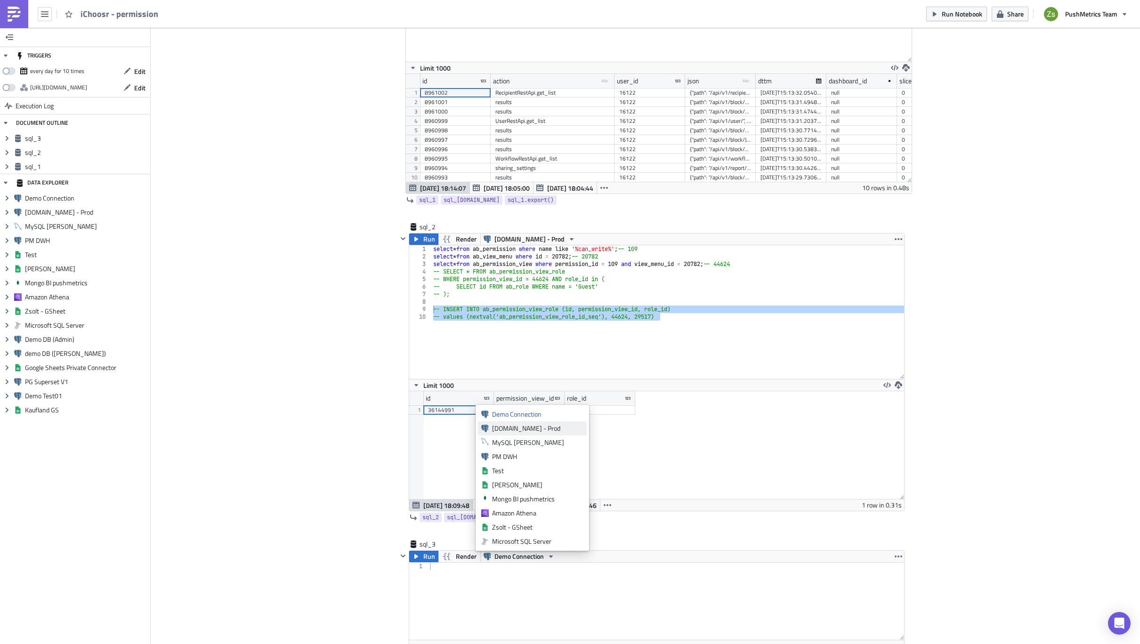
click at [547, 428] on div "[DOMAIN_NAME] - Prod" at bounding box center [537, 428] width 91 height 9
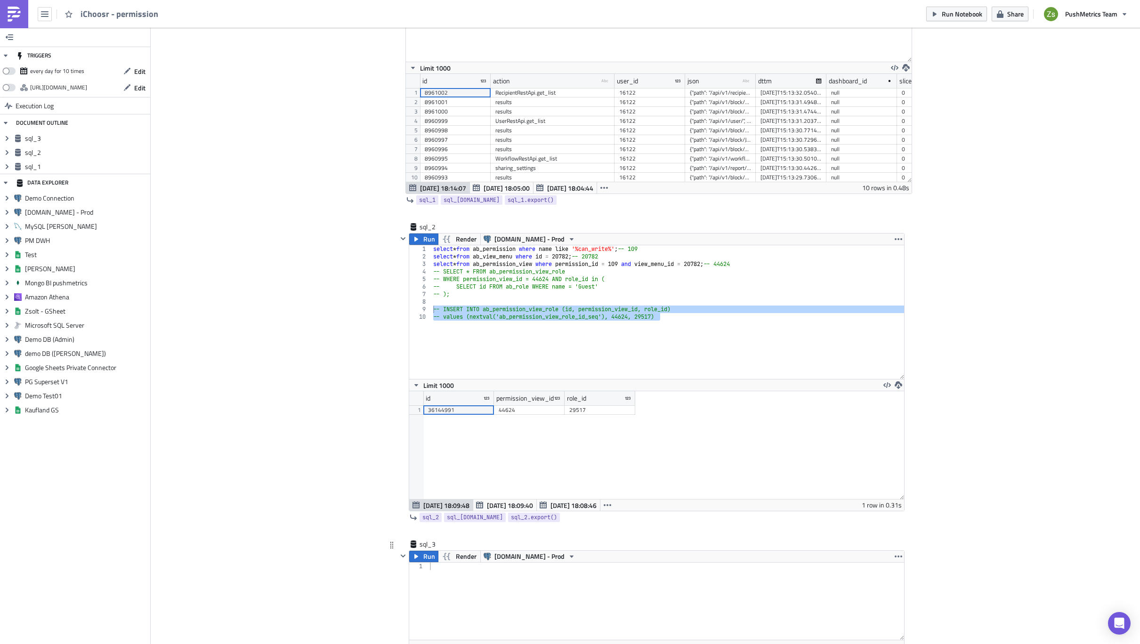
click at [514, 592] on div at bounding box center [666, 608] width 476 height 92
paste textarea "Workflow API"
paste textarea "Workflow API'"
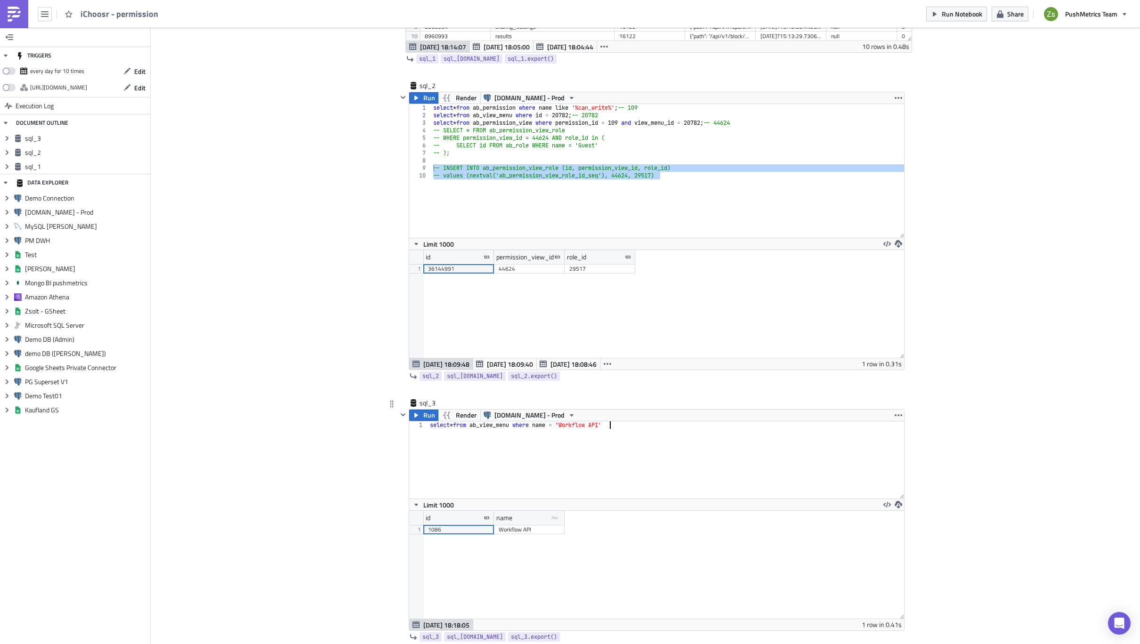
scroll to position [108, 494]
type textarea "select * from ab_view_menu where name = 'Workflow API'"
click at [473, 533] on div "1086" at bounding box center [458, 529] width 61 height 9
click at [505, 121] on div "select * from ab_permission where name like '%can_write%' ; -- 109 select * fro…" at bounding box center [667, 178] width 473 height 149
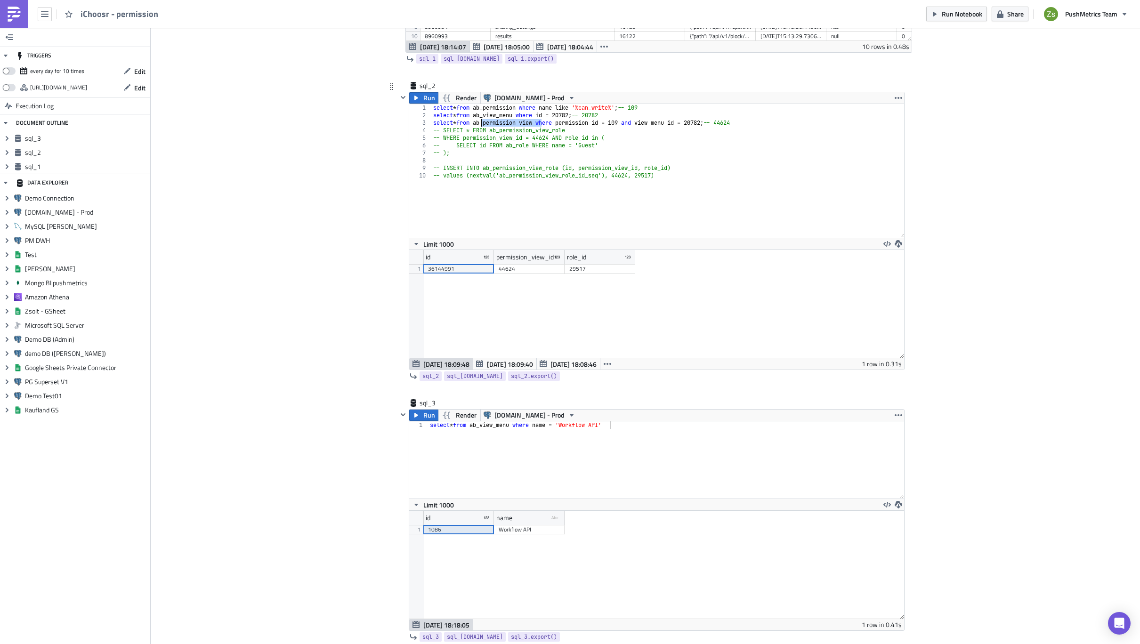
click at [505, 121] on div "select * from ab_permission where name like '%can_write%' ; -- 109 select * fro…" at bounding box center [667, 178] width 473 height 149
type textarea "select * from ab_permission_view where permission_id = 109 and view_menu_id = 2…"
click at [497, 460] on div "select * from ab_view_menu where name = 'Workflow API'" at bounding box center [666, 467] width 476 height 92
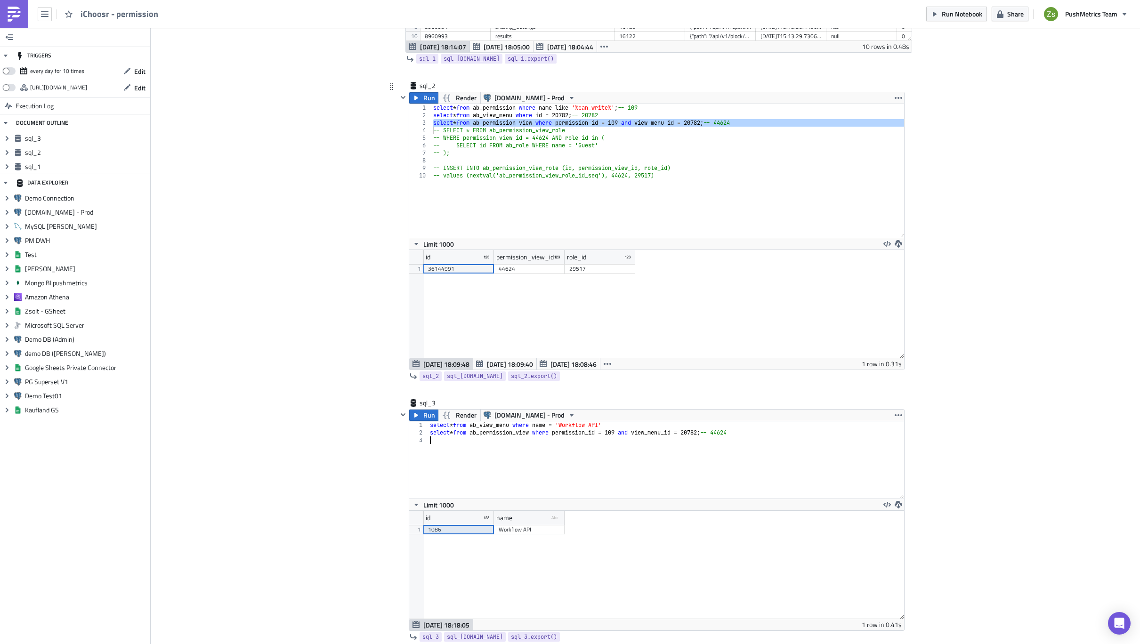
type textarea "select * from ab_permission where name like '%can_write%'; -- 109"
click at [644, 107] on div "select * from ab_permission where name like '%can_write%' ; -- 109 select * fro…" at bounding box center [667, 178] width 473 height 149
click at [463, 533] on div "1086" at bounding box center [458, 529] width 61 height 9
click at [655, 418] on div "Run Render [DOMAIN_NAME] - Prod" at bounding box center [656, 415] width 495 height 11
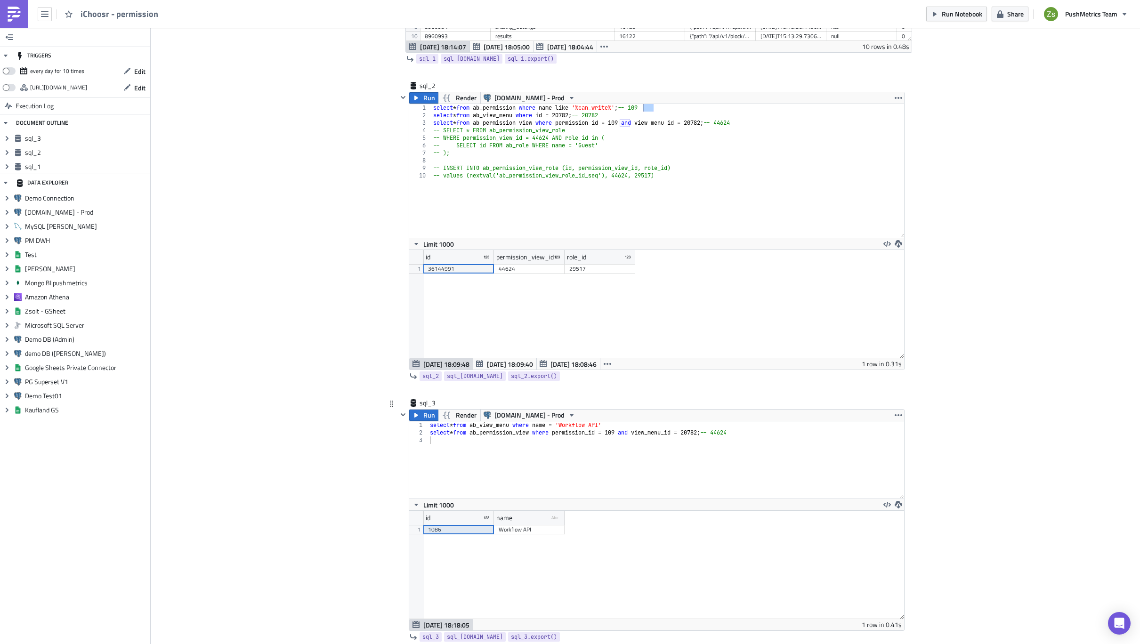
click at [657, 422] on div "select * from ab_view_menu where name = 'Workflow API' select * from ab_permiss…" at bounding box center [666, 467] width 476 height 92
paste textarea "1086"
click at [634, 426] on div "select * from ab_view_menu where name = 'Workflow API' -- 1086 select * from ab…" at bounding box center [666, 467] width 476 height 92
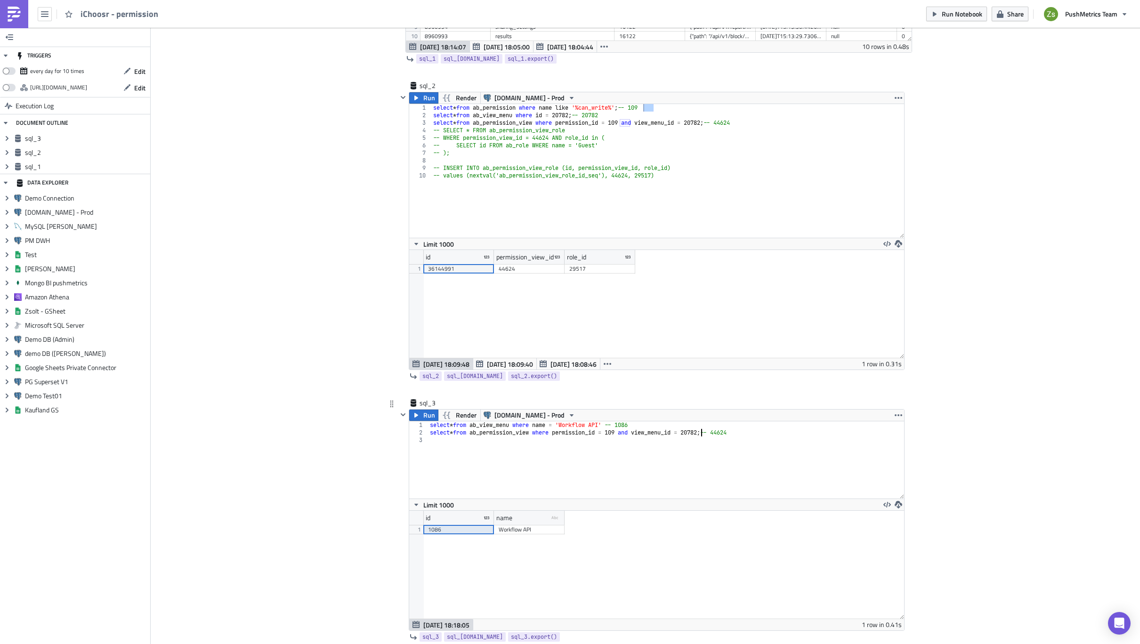
click at [697, 434] on div "select * from ab_view_menu where name = 'Workflow API' -- 1086 select * from ab…" at bounding box center [666, 467] width 476 height 92
paste textarea "1086"
click at [444, 528] on div "2116" at bounding box center [458, 529] width 61 height 9
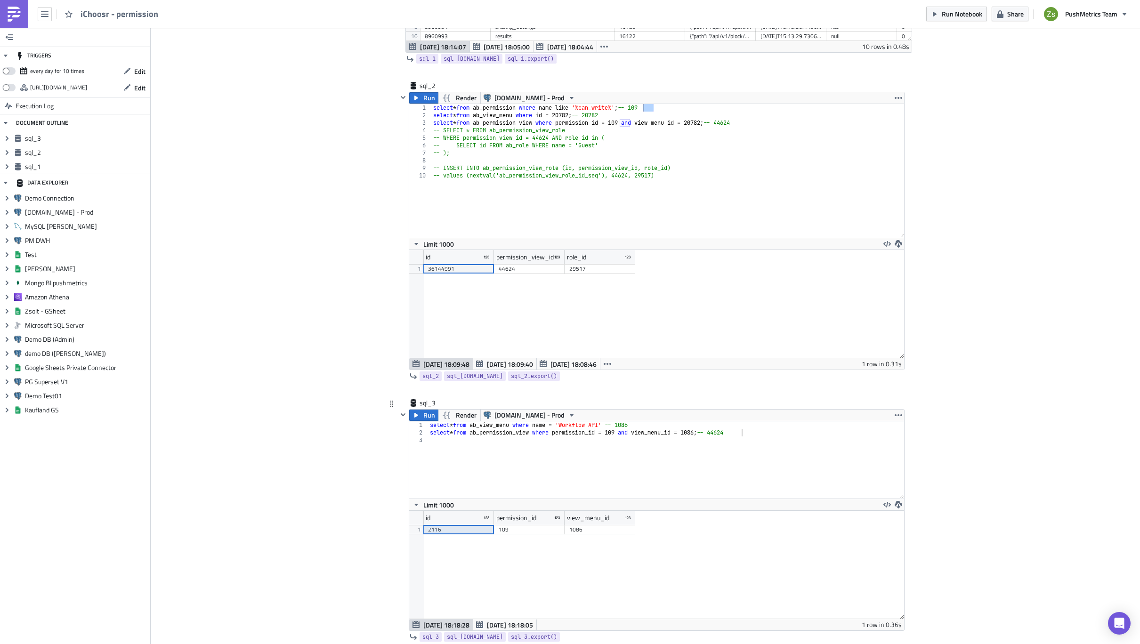
click at [736, 434] on div "select * from ab_view_menu where name = 'Workflow API' -- 1086 select * from ab…" at bounding box center [666, 467] width 476 height 92
paste textarea "2116"
type textarea "select * from ab_permission_view where permission_id = 109 and view_menu_id = 1…"
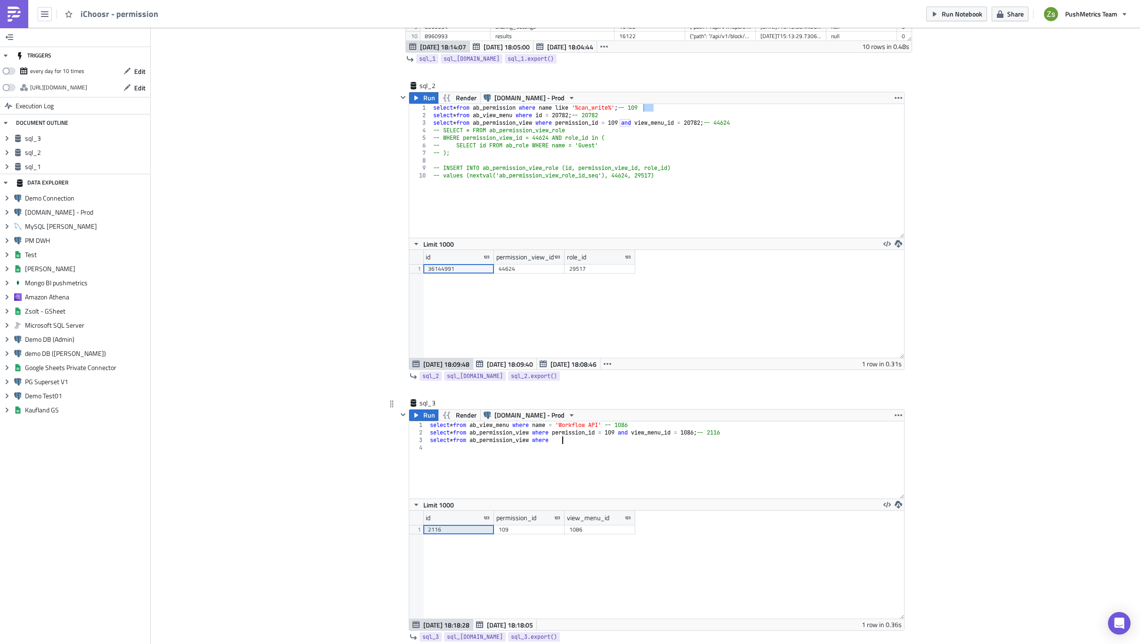
click at [658, 434] on div "select * from ab_view_menu where name = 'Workflow API' -- 1086 select * from ab…" at bounding box center [666, 467] width 476 height 92
drag, startPoint x: 697, startPoint y: 432, endPoint x: 702, endPoint y: 432, distance: 5.2
click at [702, 432] on div "select * from ab_view_menu where name = 'Workflow API' -- 1086 select * from ab…" at bounding box center [666, 467] width 476 height 92
click at [691, 443] on div "select * from ab_view_menu where name = 'Workflow API' -- 1086 select * from ab…" at bounding box center [666, 467] width 476 height 92
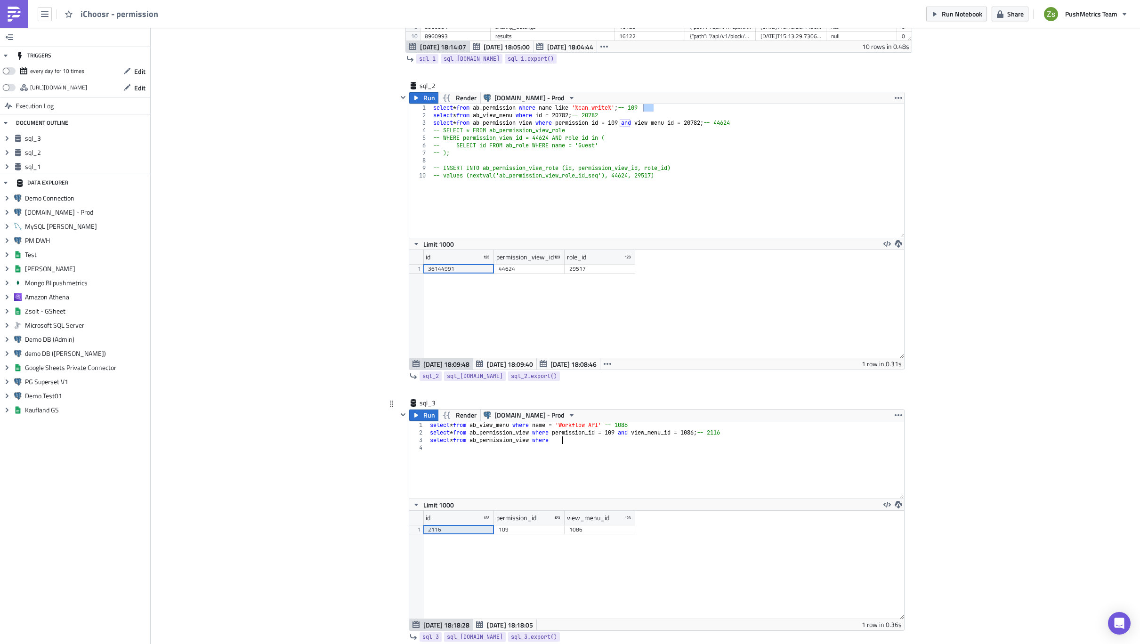
paste textarea "view_menu_id = 108"
type textarea "select * from ab_permission_view where view_menu_id = 1086"
drag, startPoint x: 519, startPoint y: 530, endPoint x: 530, endPoint y: 570, distance: 41.0
click at [530, 525] on div "2112 107 1086 2113 104 1086 2114 108 1086 2115 110 1086 2116 109 1086" at bounding box center [529, 525] width 212 height 0
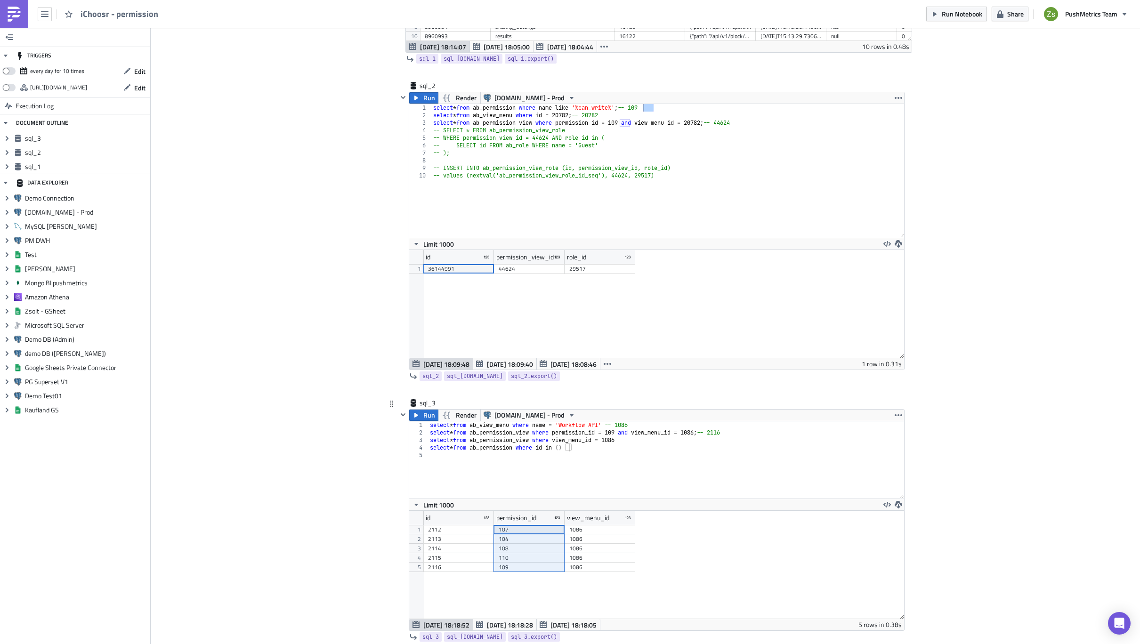
click at [592, 447] on div "select * from ab_view_menu where name = 'Workflow API' -- 1086 select * from ab…" at bounding box center [666, 467] width 476 height 92
paste textarea "109"
type textarea "select * from ab_permission where id in (107, 104, 108, 110, 109)"
click at [451, 567] on div "110" at bounding box center [458, 566] width 61 height 9
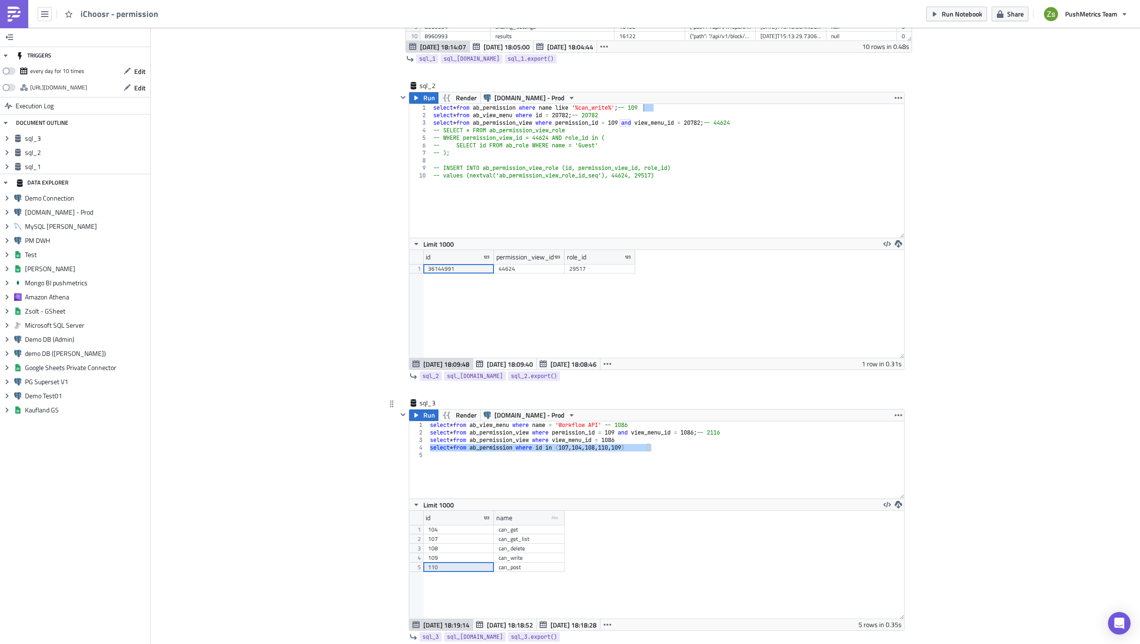
click at [664, 450] on div "select * from ab_view_menu where name = 'Workflow API' -- 1086 select * from ab…" at bounding box center [665, 459] width 475 height 77
type textarea "select * from ab_permission_view where view_menu_id = 1086"
click at [727, 432] on div "select * from ab_view_menu where name = 'Workflow API' -- 1086 select * from ab…" at bounding box center [666, 467] width 476 height 92
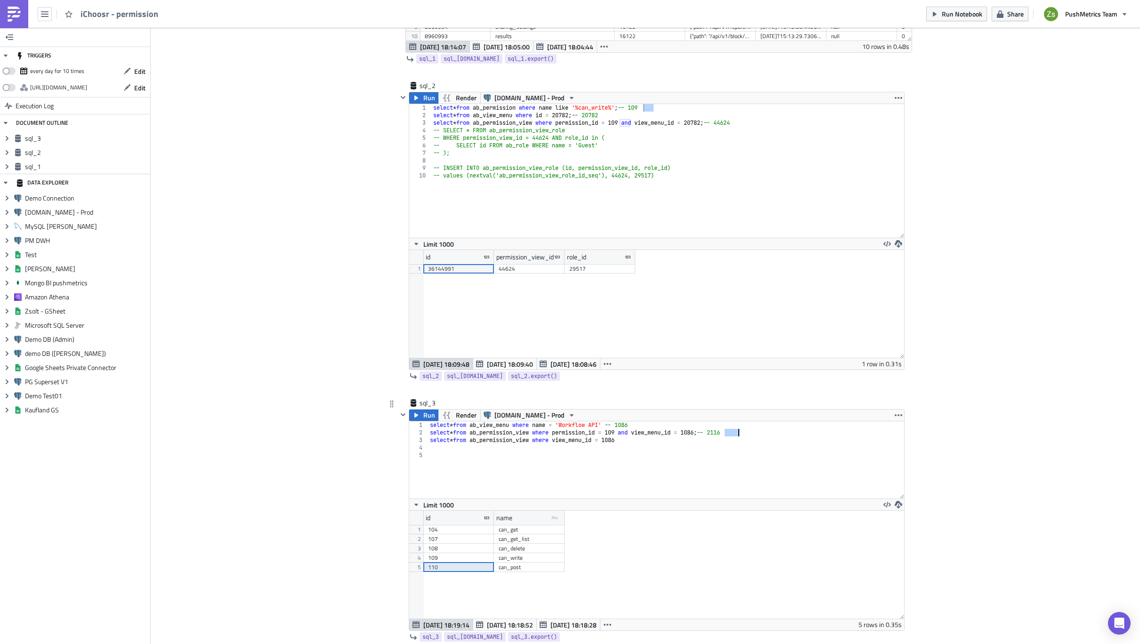
click at [730, 438] on div "select * from ab_view_menu where name = 'Workflow API' -- 1086 select * from ab…" at bounding box center [666, 467] width 476 height 92
type textarea "-- select * from ab_permission_view where view_menu_id = 1086"
click at [576, 271] on div "29517" at bounding box center [599, 268] width 61 height 9
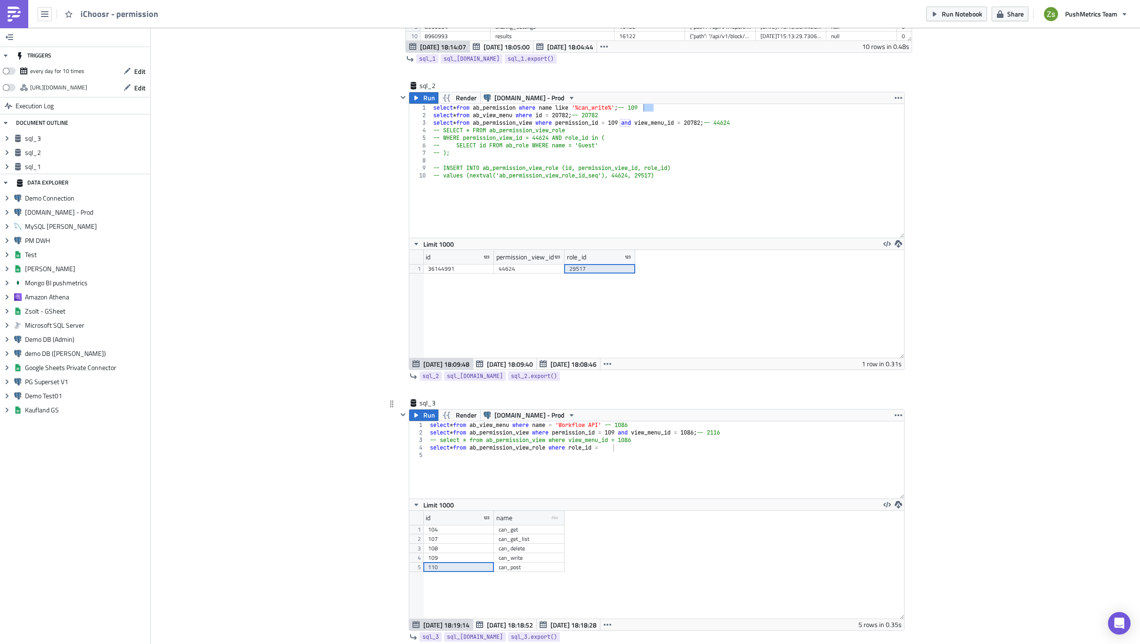
click at [632, 445] on div "select * from ab_view_menu where name = 'Workflow API' -- 1086 select * from ab…" at bounding box center [666, 467] width 476 height 92
paste textarea "29517"
click at [702, 429] on div "select * from ab_view_menu where name = 'Workflow API' -- 1086 select * from ab…" at bounding box center [666, 467] width 476 height 92
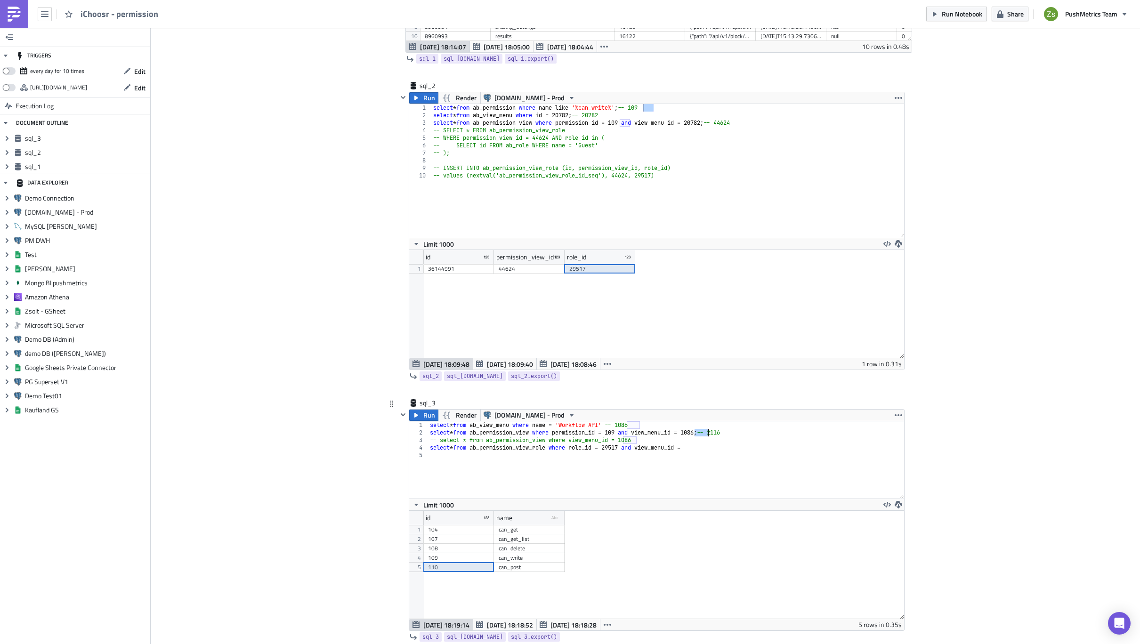
click at [703, 448] on div "select * from ab_view_menu where name = 'Workflow API' -- 1086 select * from ab…" at bounding box center [666, 467] width 476 height 92
paste textarea "1086"
click at [730, 430] on div "select * from ab_view_menu where name = 'Workflow API' -- 1086 select * from ab…" at bounding box center [666, 467] width 476 height 92
click at [701, 448] on div "select * from ab_view_menu where name = 'Workflow API' -- 1086 select * from ab…" at bounding box center [666, 467] width 476 height 92
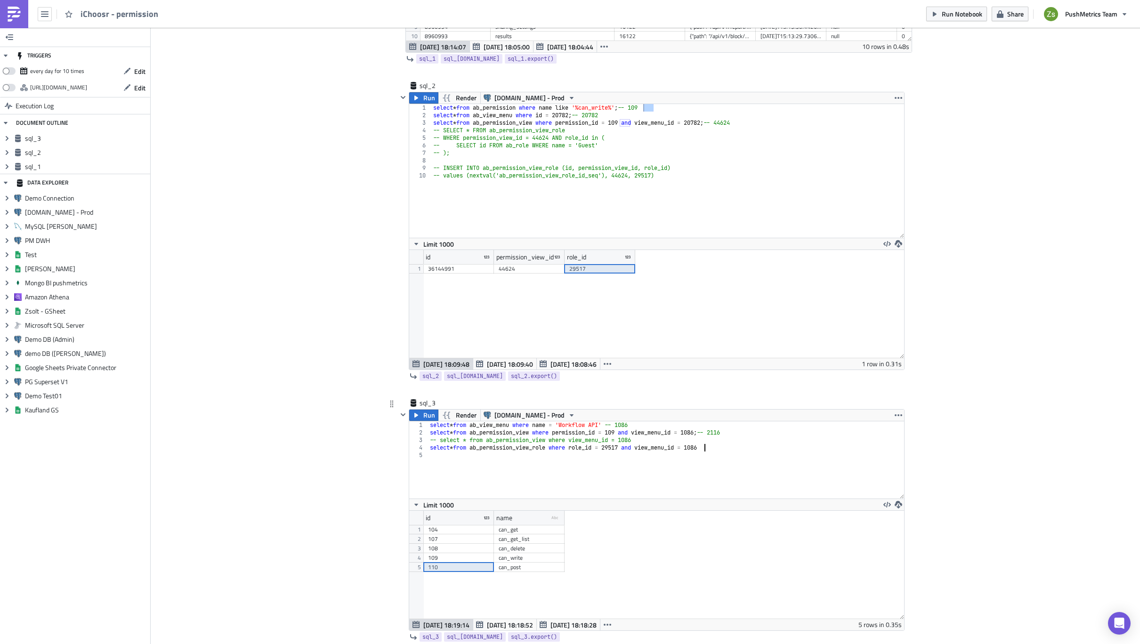
click at [701, 448] on div "select * from ab_view_menu where name = 'Workflow API' -- 1086 select * from ab…" at bounding box center [666, 467] width 476 height 92
paste textarea "211"
type textarea "select * from ab_permission_view_role where role_id = 29517 and view_menu_id = …"
type textarea "-- INSERT INTO ab_permission_view_role (id, permission_view_id, role_id)"
click at [610, 169] on div "select * from ab_permission where name like '%can_write%' ; -- 109 select * fro…" at bounding box center [667, 178] width 473 height 149
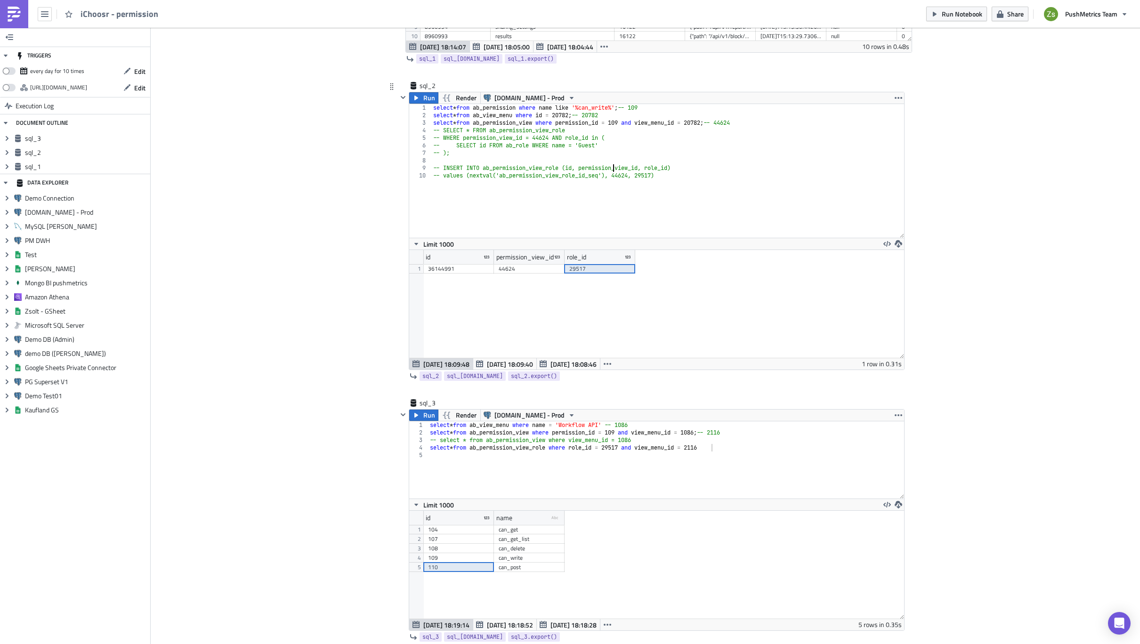
click at [610, 169] on div "select * from ab_permission where name like '%can_write%' ; -- 109 select * fro…" at bounding box center [667, 178] width 473 height 149
click at [667, 448] on div "select * from ab_view_menu where name = 'Workflow API' -- 1086 select * from ab…" at bounding box center [666, 467] width 476 height 92
paste textarea "permission_view"
type textarea "select * from ab_permission_view_role where role_id = 29517 and permission_view…"
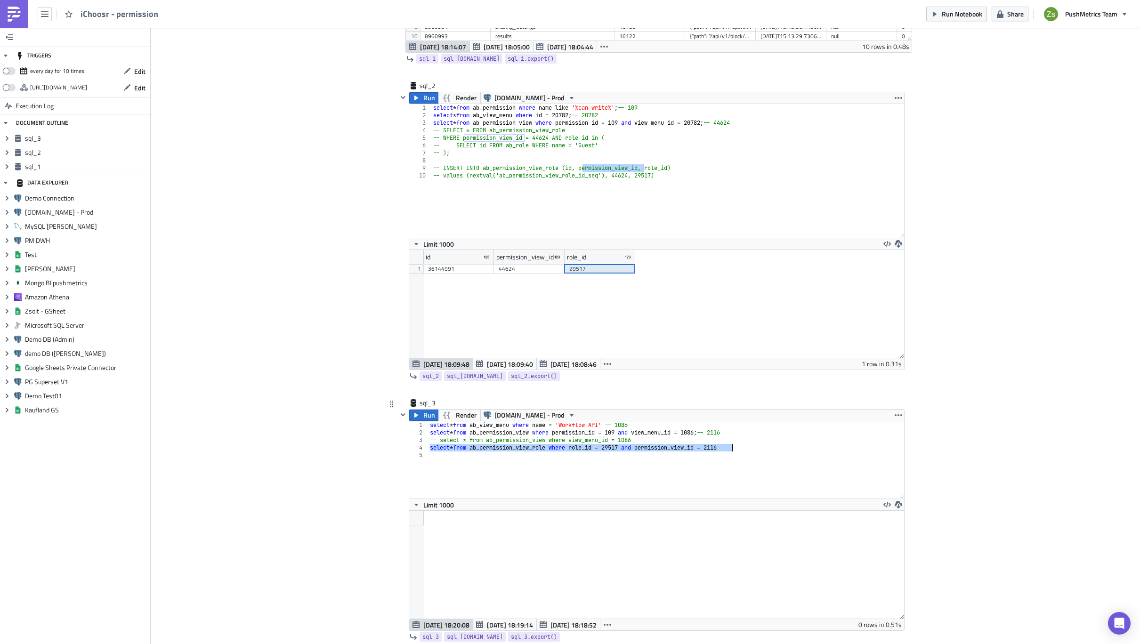
scroll to position [108, 494]
click at [755, 444] on div "select * from ab_view_menu where name = 'Workflow API' -- 1086 select * from ab…" at bounding box center [665, 459] width 475 height 77
click at [556, 173] on div "select * from ab_permission where name like '%can_write%' ; -- 109 select * fro…" at bounding box center [667, 178] width 473 height 149
type textarea "-- INSERT INTO ab_permission_view_role (id, permission_view_id, role_id) -- val…"
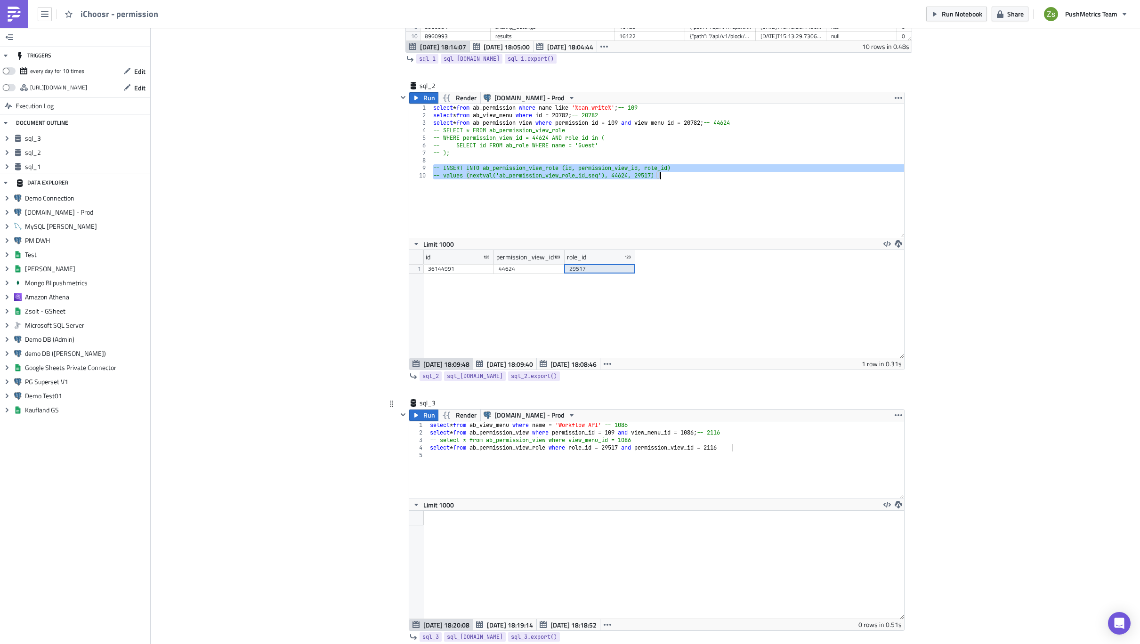
click at [611, 456] on div "select * from ab_view_menu where name = 'Workflow API' -- 1086 select * from ab…" at bounding box center [666, 467] width 476 height 92
paste textarea "-- values (nextval('ab_permission_view_role_id_seq'), 44624, 29517)"
click at [514, 624] on span "[DATE] 18:19:14" at bounding box center [510, 625] width 46 height 10
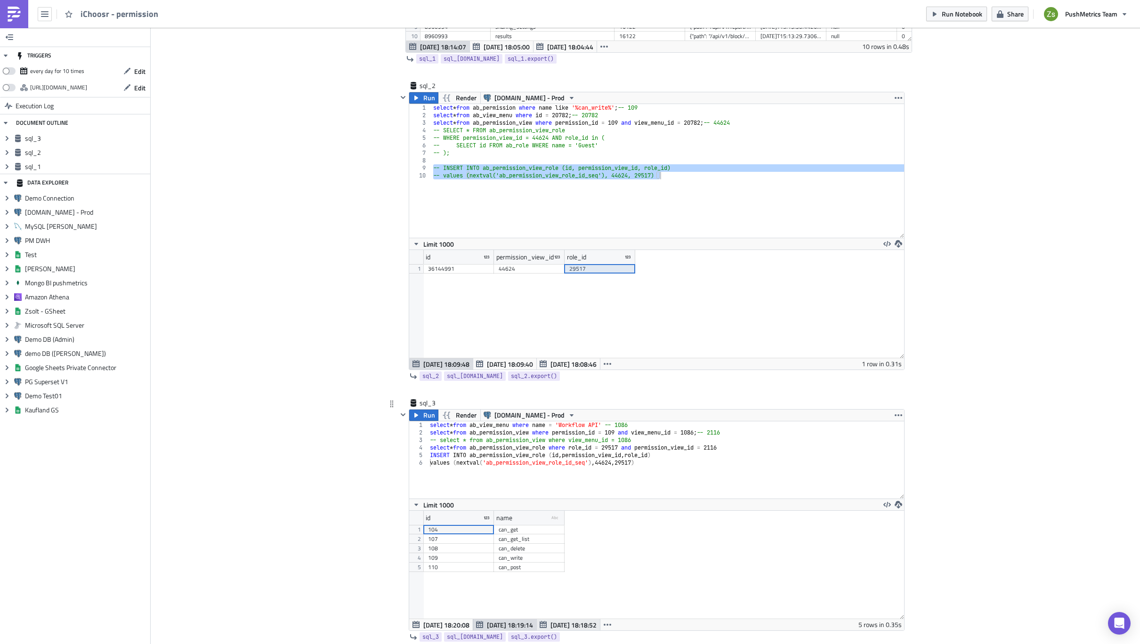
click at [566, 624] on span "[DATE] 18:18:52" at bounding box center [573, 625] width 46 height 10
click at [599, 530] on div "1086" at bounding box center [599, 529] width 61 height 9
click at [632, 464] on div "select * from ab_view_menu where name = 'Workflow API' -- 1086 select * from ab…" at bounding box center [666, 467] width 476 height 92
click at [613, 465] on div "select * from ab_view_menu where name = 'Workflow API' -- 1086 select * from ab…" at bounding box center [666, 467] width 476 height 92
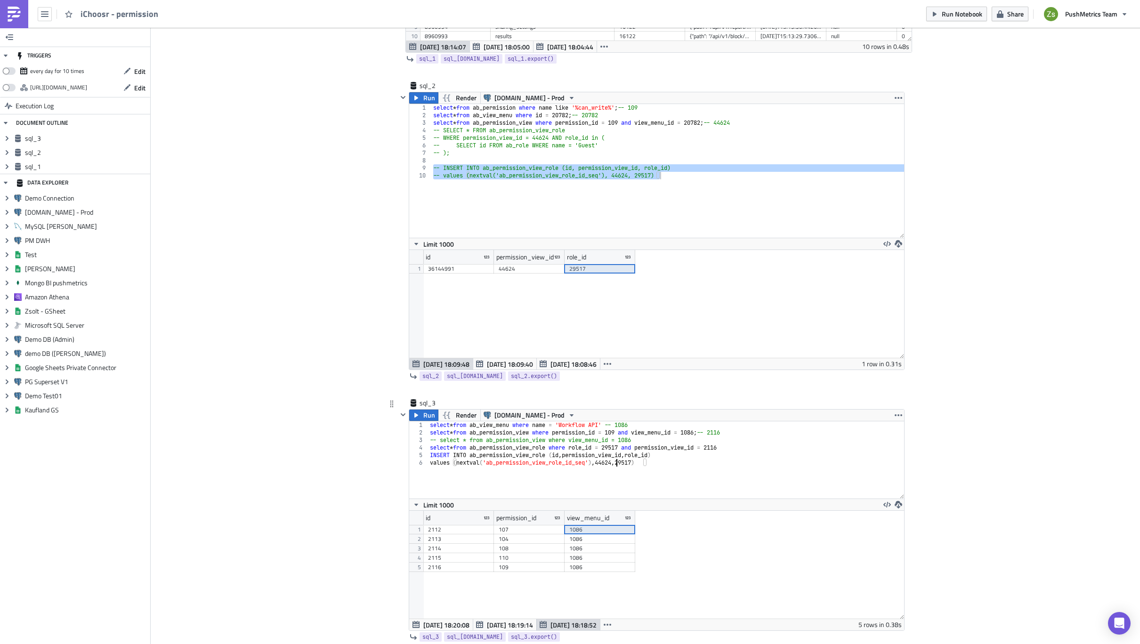
click at [613, 465] on div "select * from ab_view_menu where name = 'Workflow API' -- 1086 select * from ab…" at bounding box center [666, 467] width 476 height 92
paste textarea "1086"
click at [719, 445] on div "select * from ab_view_menu where name = 'Workflow API' -- 1086 select * from ab…" at bounding box center [666, 467] width 476 height 92
click at [609, 463] on div "select * from ab_view_menu where name = 'Workflow API' -- 1086 select * from ab…" at bounding box center [666, 467] width 476 height 92
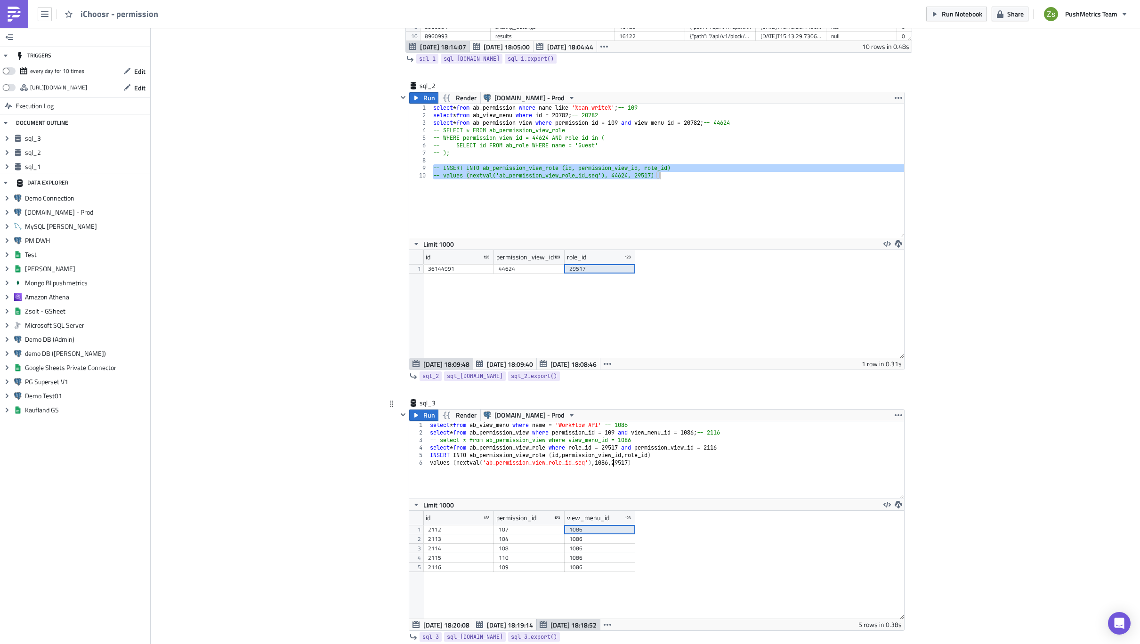
click at [609, 463] on div "select * from ab_view_menu where name = 'Workflow API' -- 1086 select * from ab…" at bounding box center [666, 467] width 476 height 92
paste textarea "211"
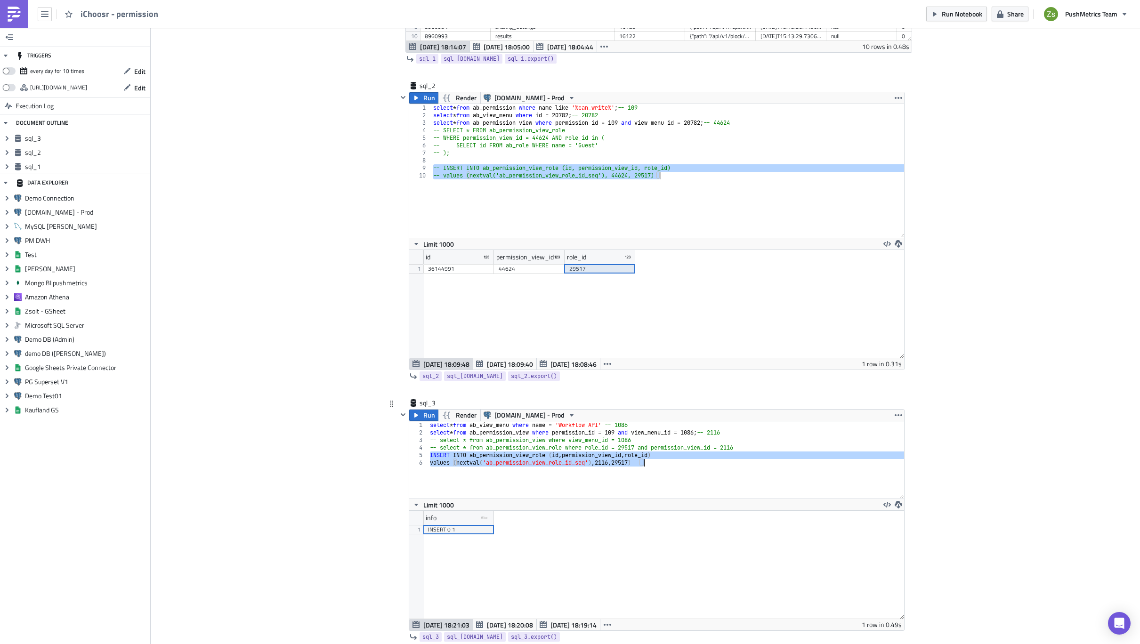
click at [658, 470] on div "select * from ab_view_menu where name = 'Workflow API' -- 1086 select * from ab…" at bounding box center [665, 459] width 475 height 77
drag, startPoint x: 657, startPoint y: 466, endPoint x: 426, endPoint y: 452, distance: 231.0
click at [428, 452] on div "select * from ab_view_menu where name = 'Workflow API' -- 1086 select * from ab…" at bounding box center [666, 467] width 476 height 92
click at [683, 454] on div "select * from ab_view_menu where name = 'Workflow API' -- 1086 select * from ab…" at bounding box center [665, 459] width 475 height 77
drag, startPoint x: 684, startPoint y: 458, endPoint x: 672, endPoint y: 460, distance: 12.8
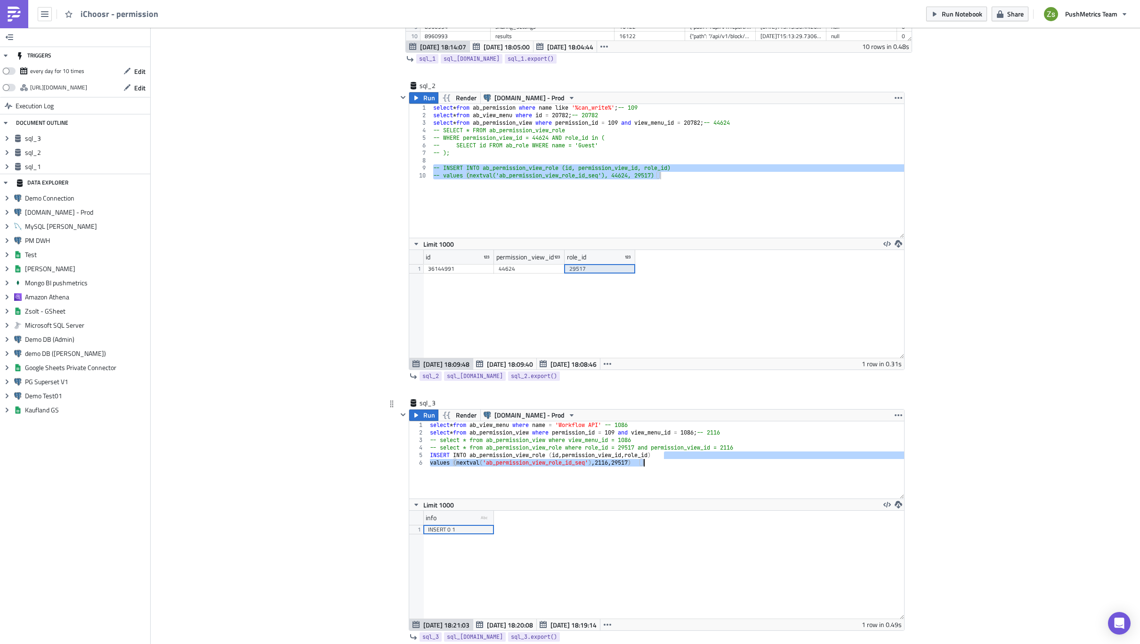
click at [672, 460] on div "select * from ab_view_menu where name = 'Workflow API' -- 1086 select * from ab…" at bounding box center [666, 467] width 476 height 92
click at [660, 463] on div "select * from ab_view_menu where name = 'Workflow API' -- 1086 select * from ab…" at bounding box center [665, 459] width 475 height 77
drag, startPoint x: 655, startPoint y: 463, endPoint x: 426, endPoint y: 451, distance: 229.5
click at [428, 451] on div "select * from ab_view_menu where name = 'Workflow API' -- 1086 select * from ab…" at bounding box center [666, 467] width 476 height 92
click at [767, 449] on div "select * from ab_view_menu where name = 'Workflow API' -- 1086 select * from ab…" at bounding box center [666, 467] width 476 height 92
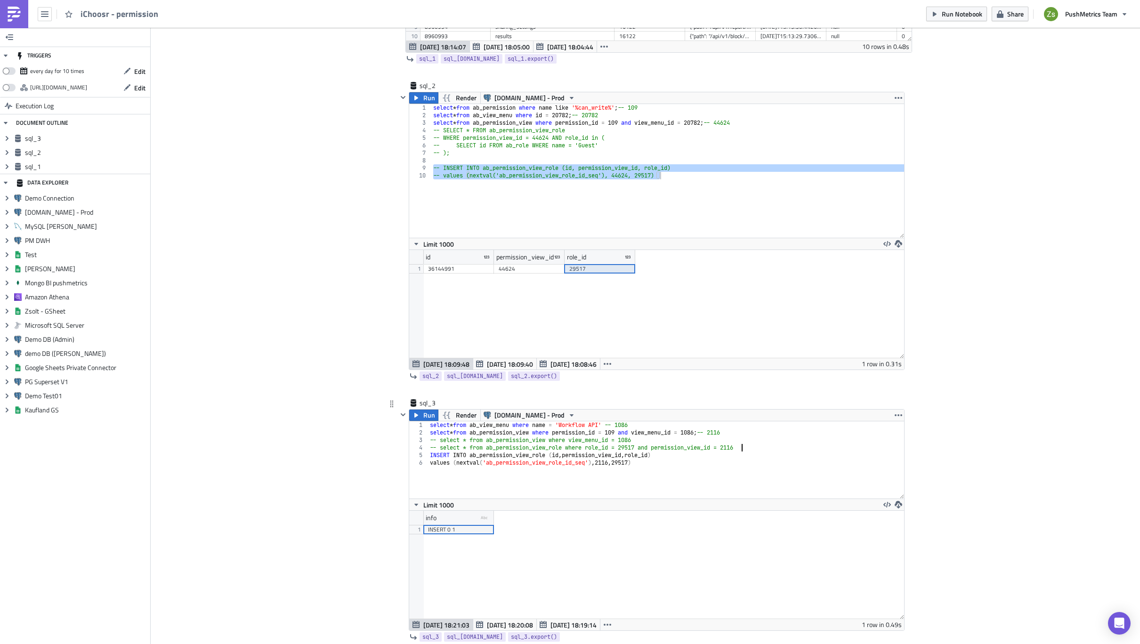
type textarea "-- select * from ab_permission_view_role where role_id = 29517 and permission_v…"
click at [423, 410] on span "Run" at bounding box center [429, 415] width 12 height 11
